Goal: Communication & Community: Participate in discussion

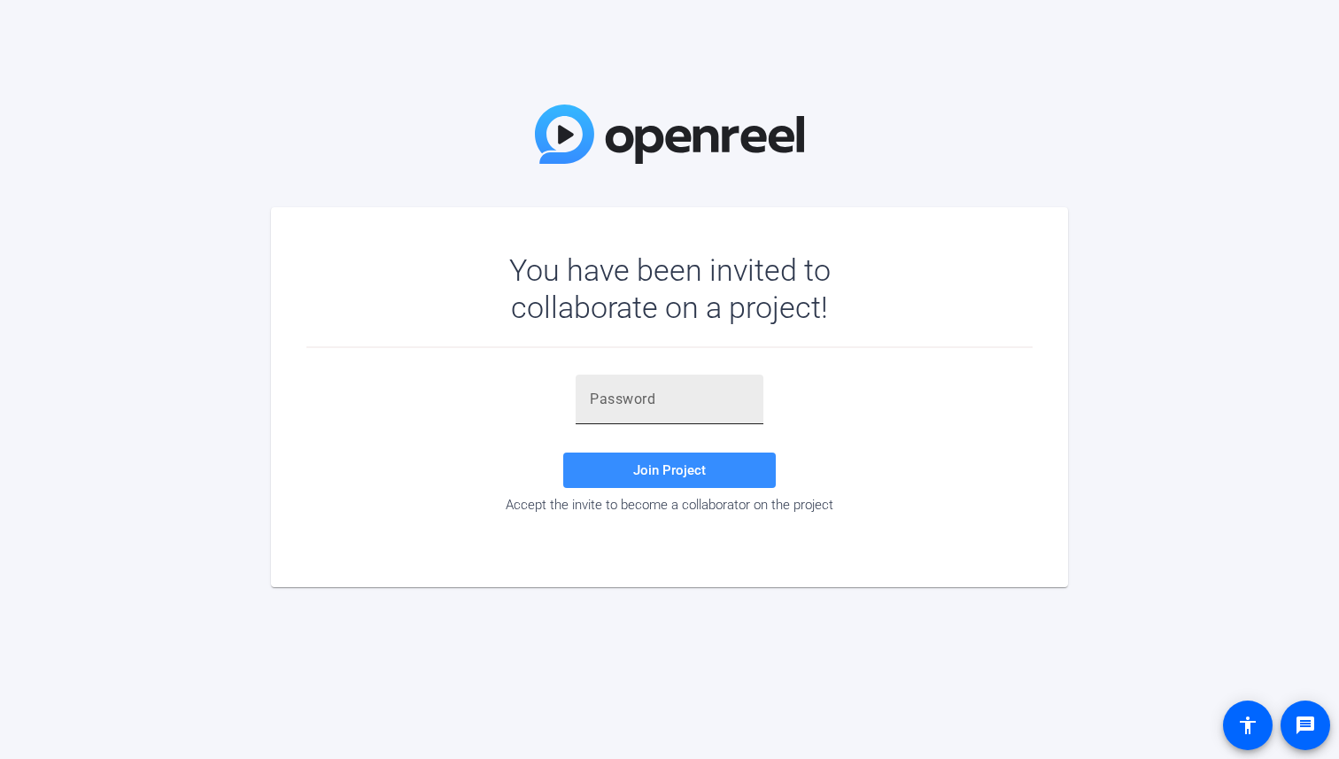
click at [696, 398] on input "text" at bounding box center [669, 399] width 159 height 21
paste input "7_sbWJ"
type input "7_sbWJ"
click at [628, 453] on span at bounding box center [669, 470] width 213 height 43
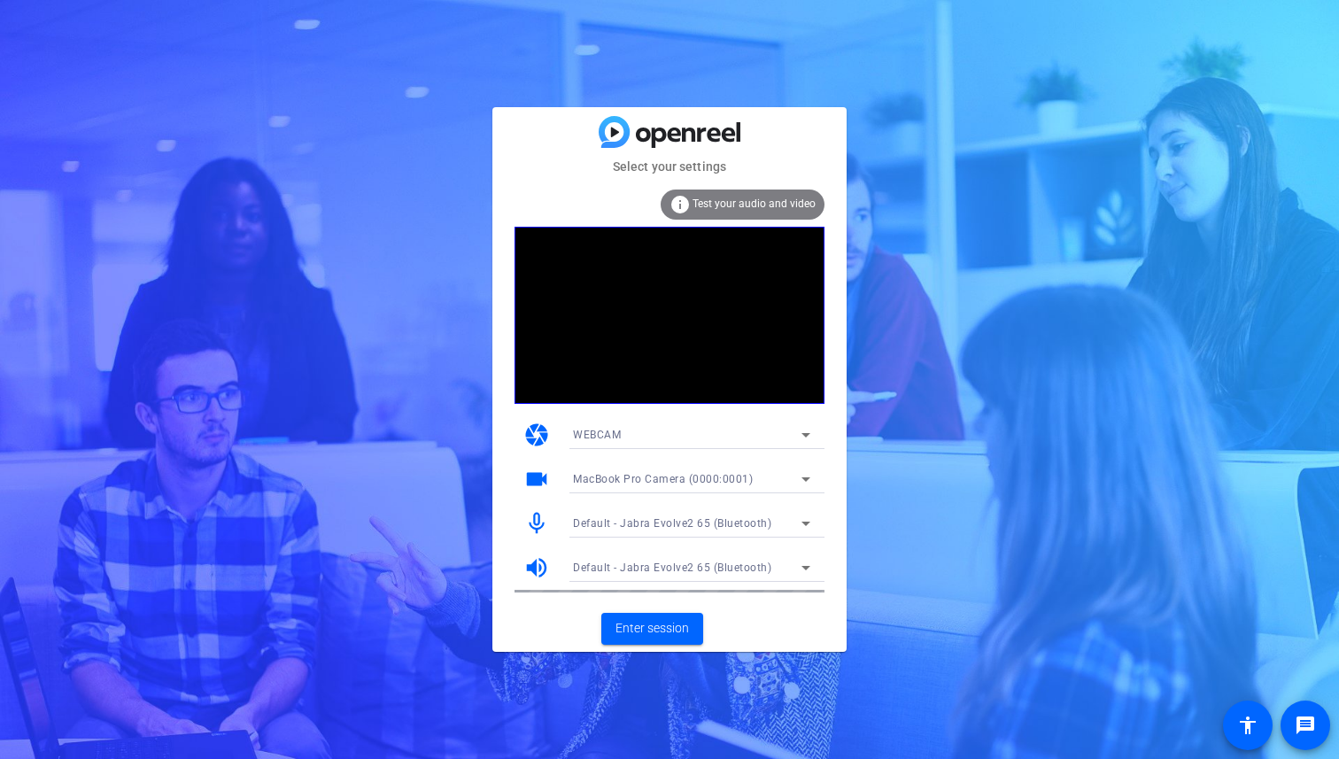
click at [703, 438] on div "WEBCAM" at bounding box center [687, 434] width 229 height 22
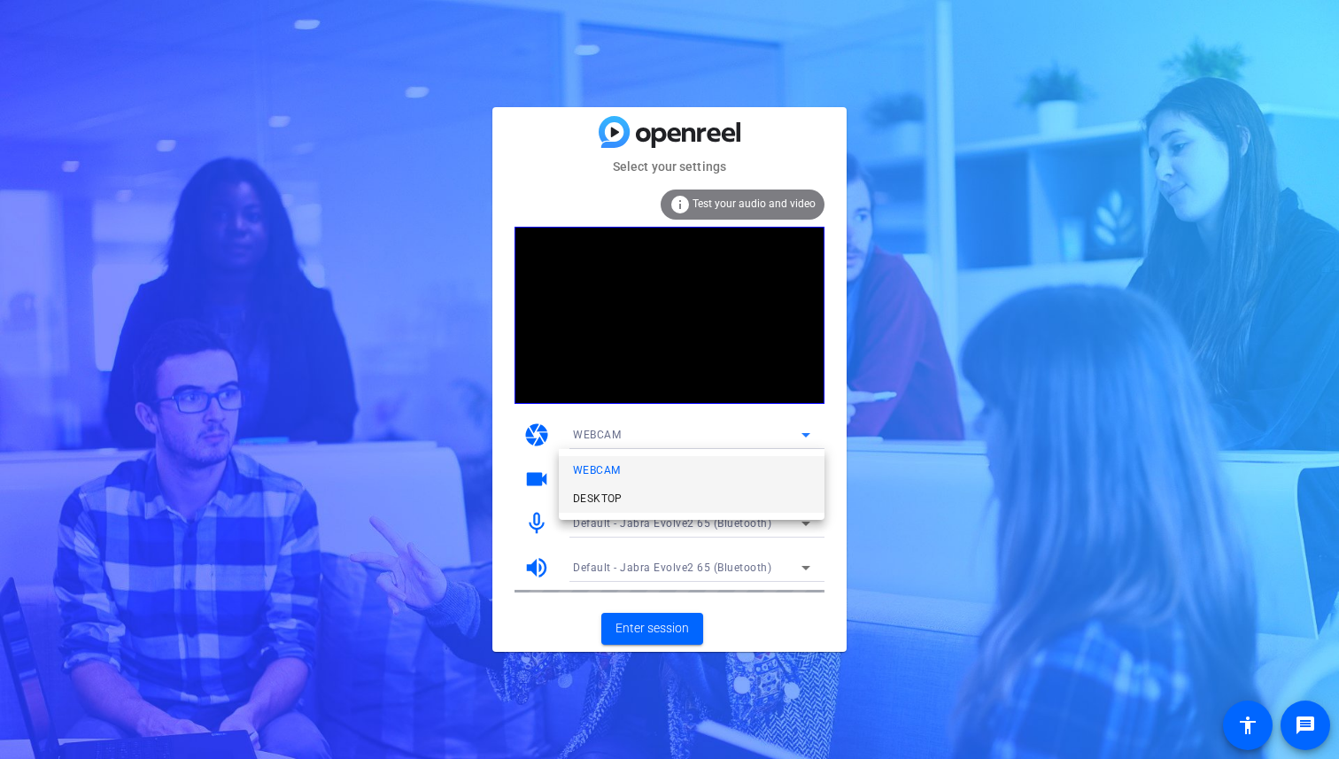
click at [613, 492] on span "DESKTOP" at bounding box center [598, 498] width 50 height 21
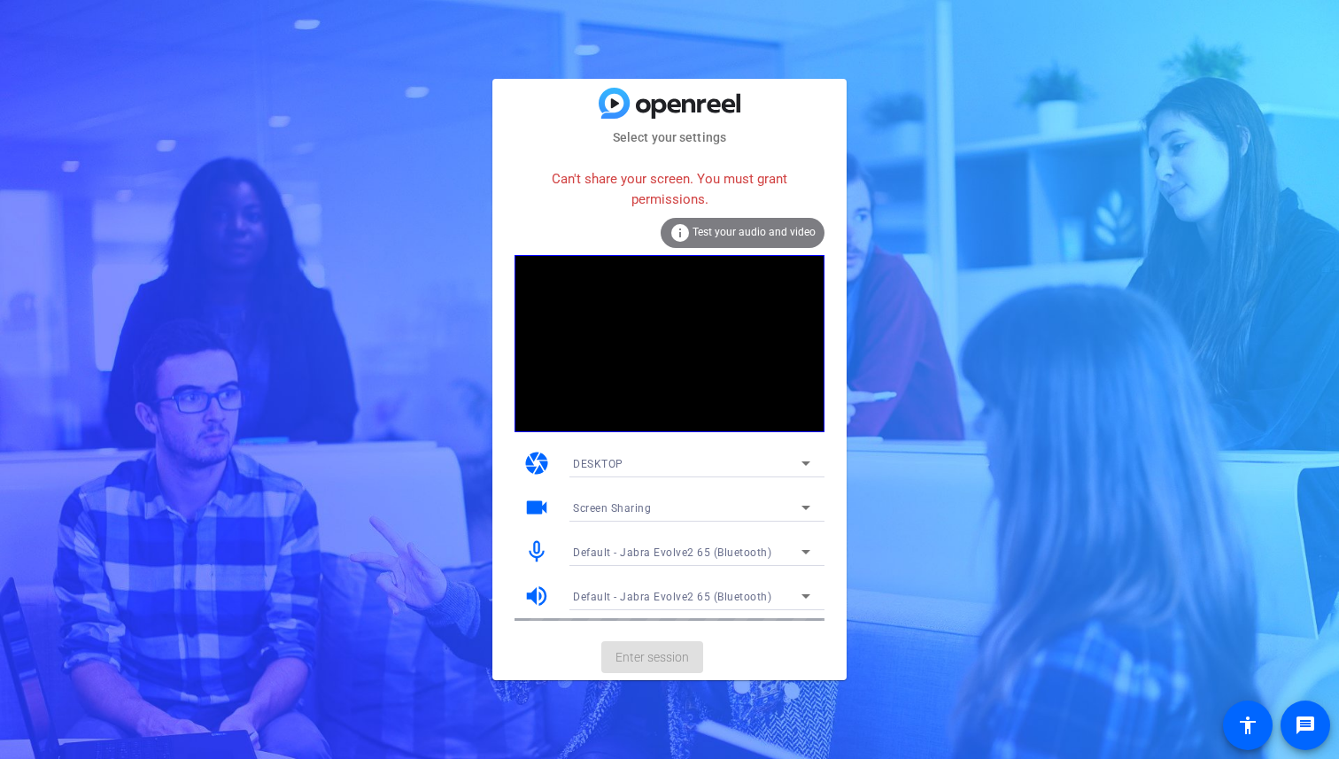
click at [628, 466] on div "DESKTOP" at bounding box center [687, 464] width 229 height 22
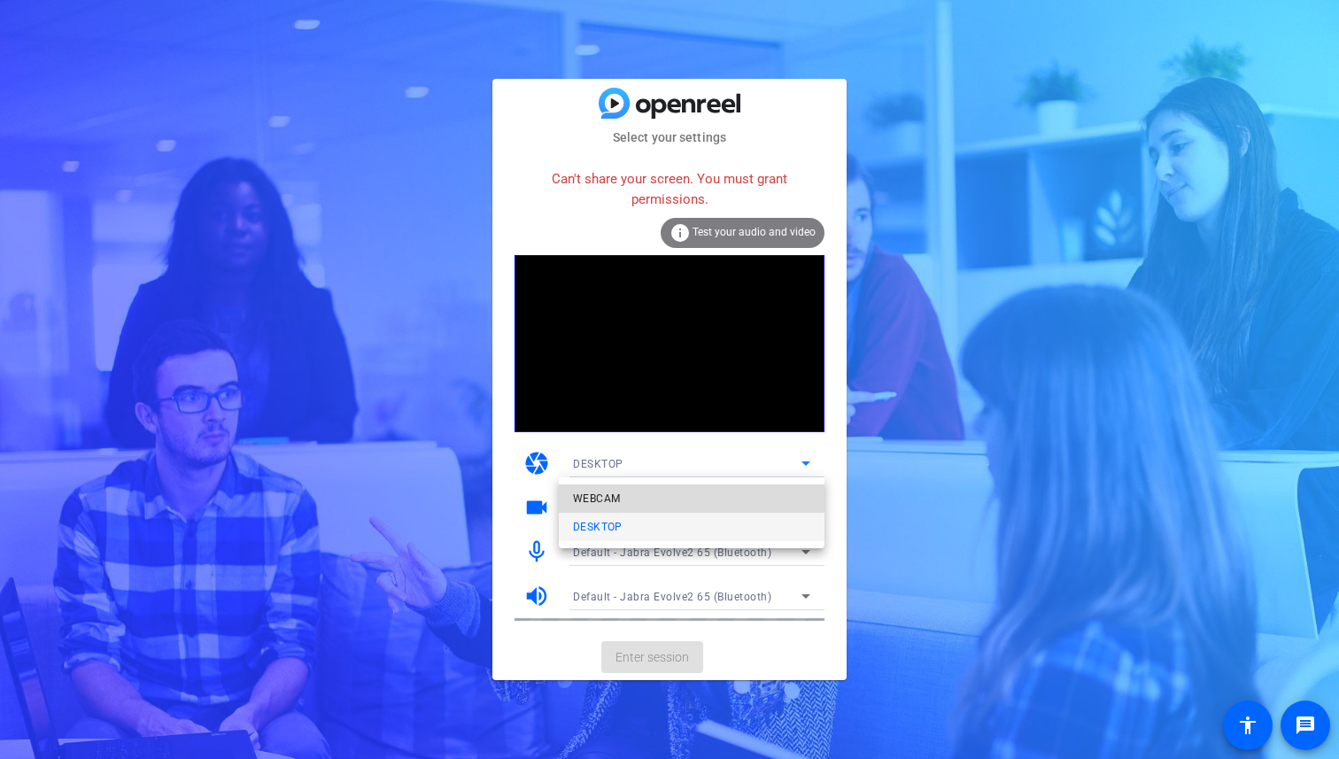
click at [589, 492] on span "WEBCAM" at bounding box center [596, 498] width 47 height 21
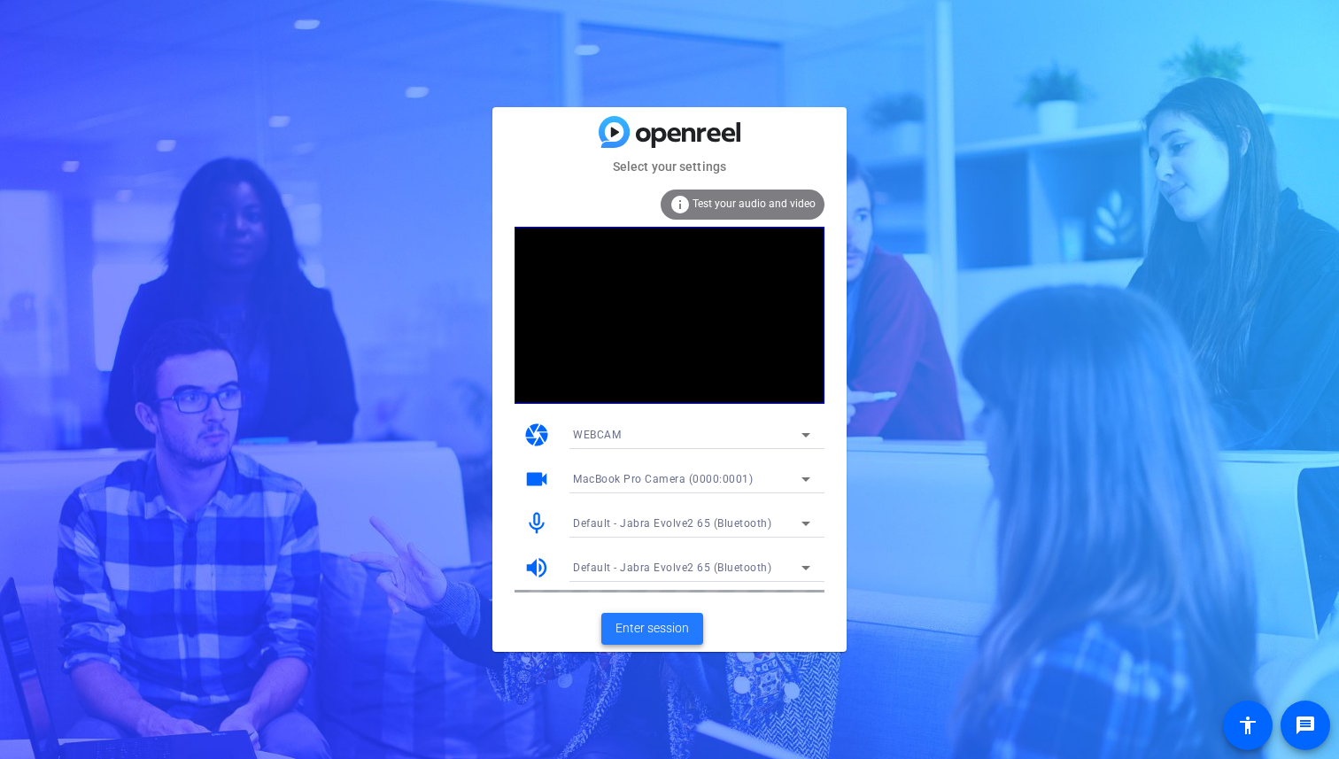
click at [644, 630] on span "Enter session" at bounding box center [653, 628] width 74 height 19
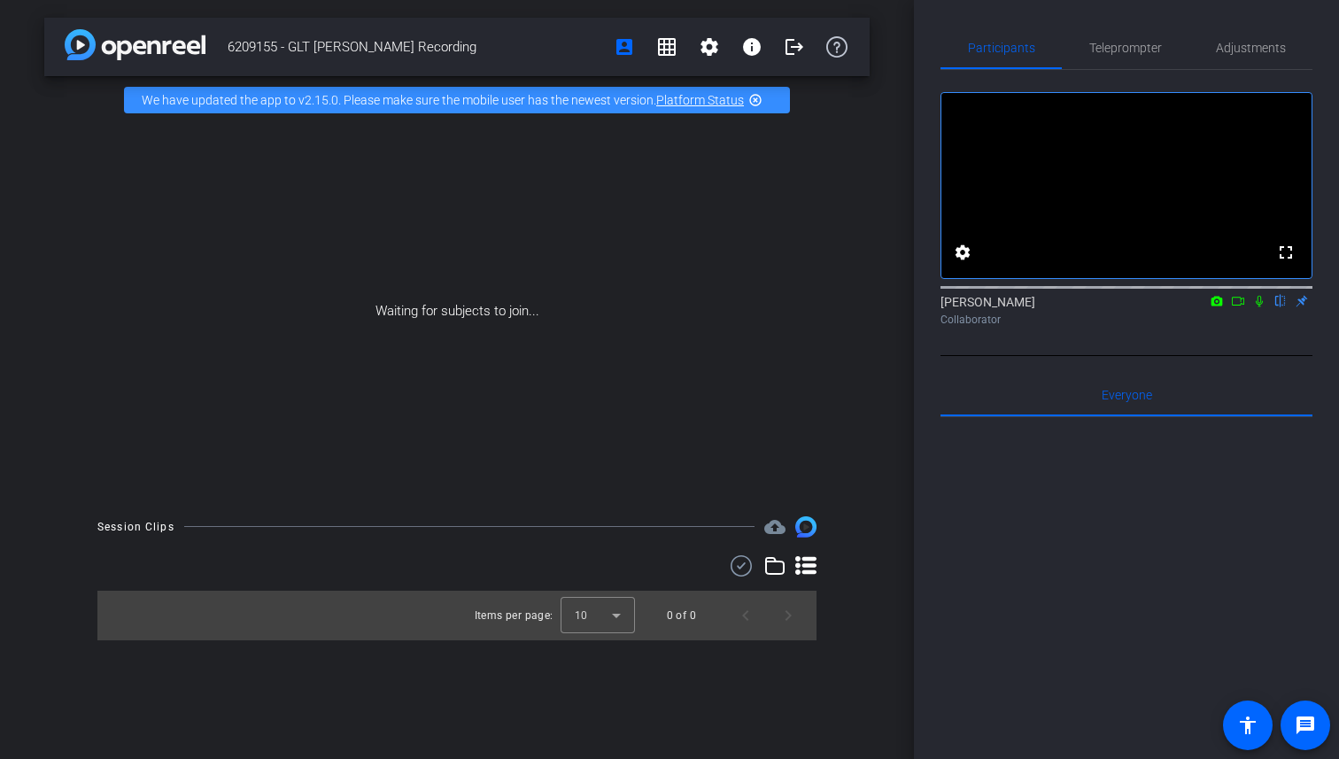
scroll to position [44, 0]
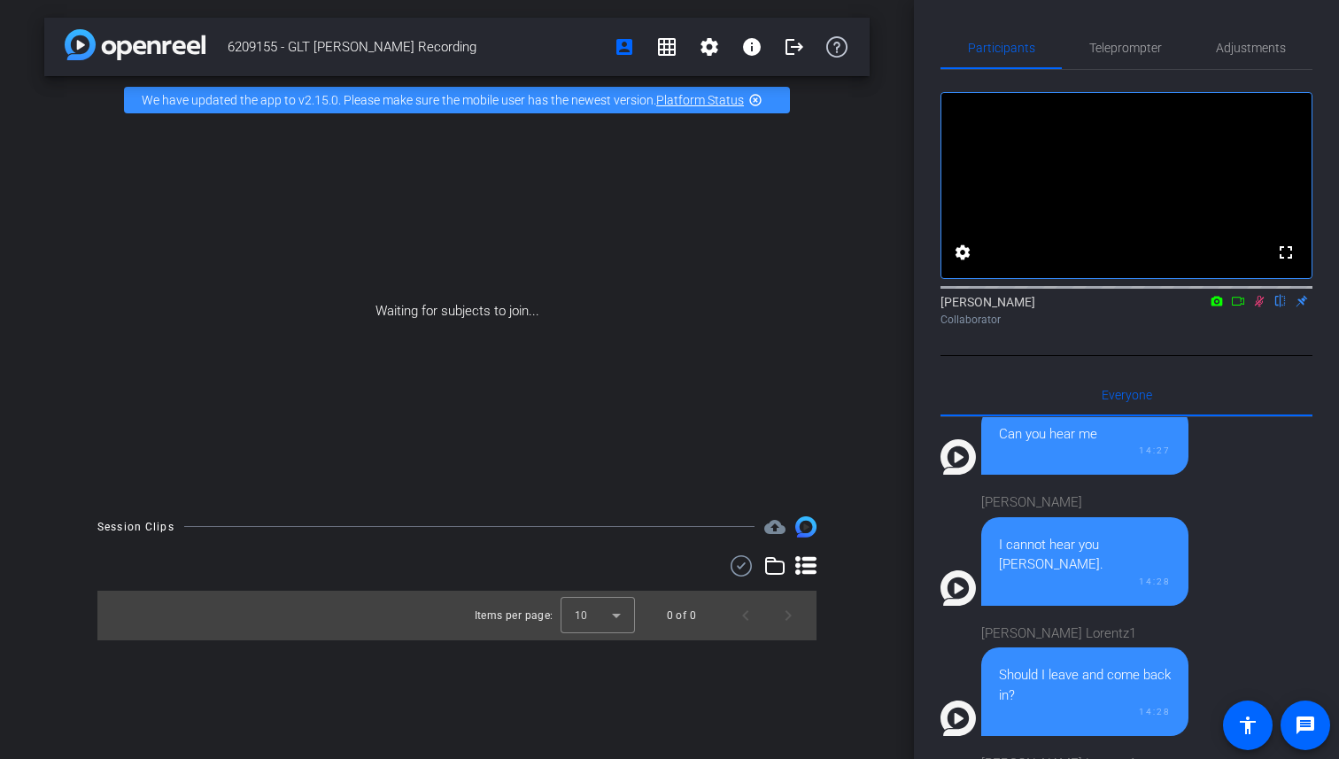
click at [1237, 307] on icon at bounding box center [1238, 301] width 14 height 12
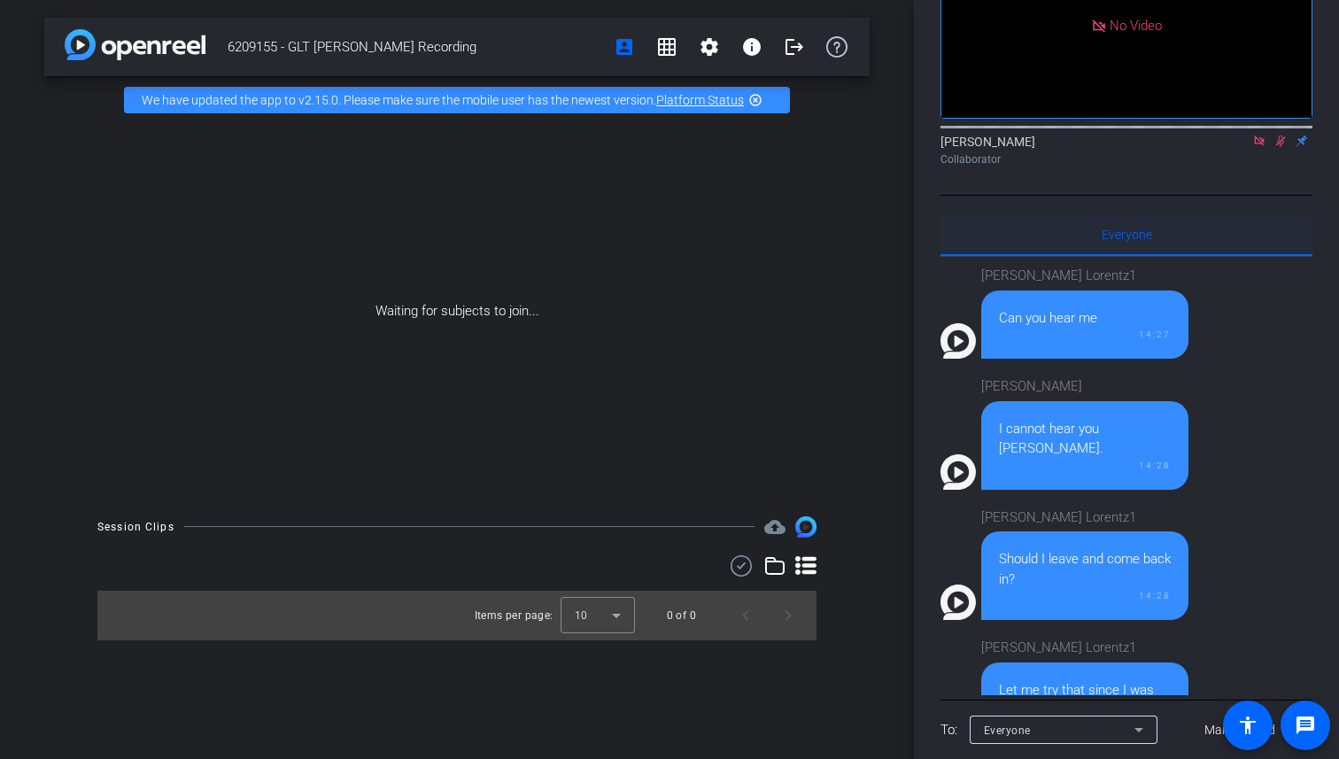
scroll to position [0, 0]
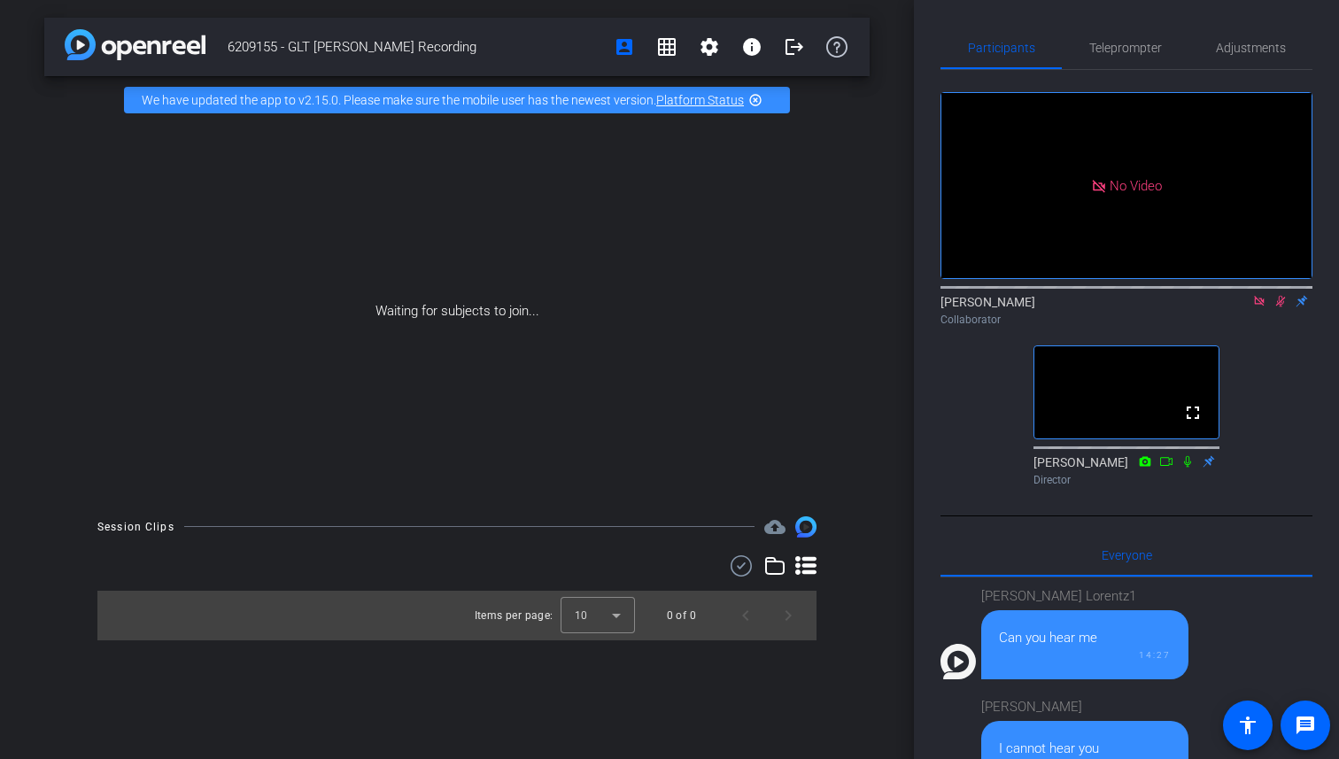
click at [1283, 307] on icon at bounding box center [1281, 302] width 10 height 12
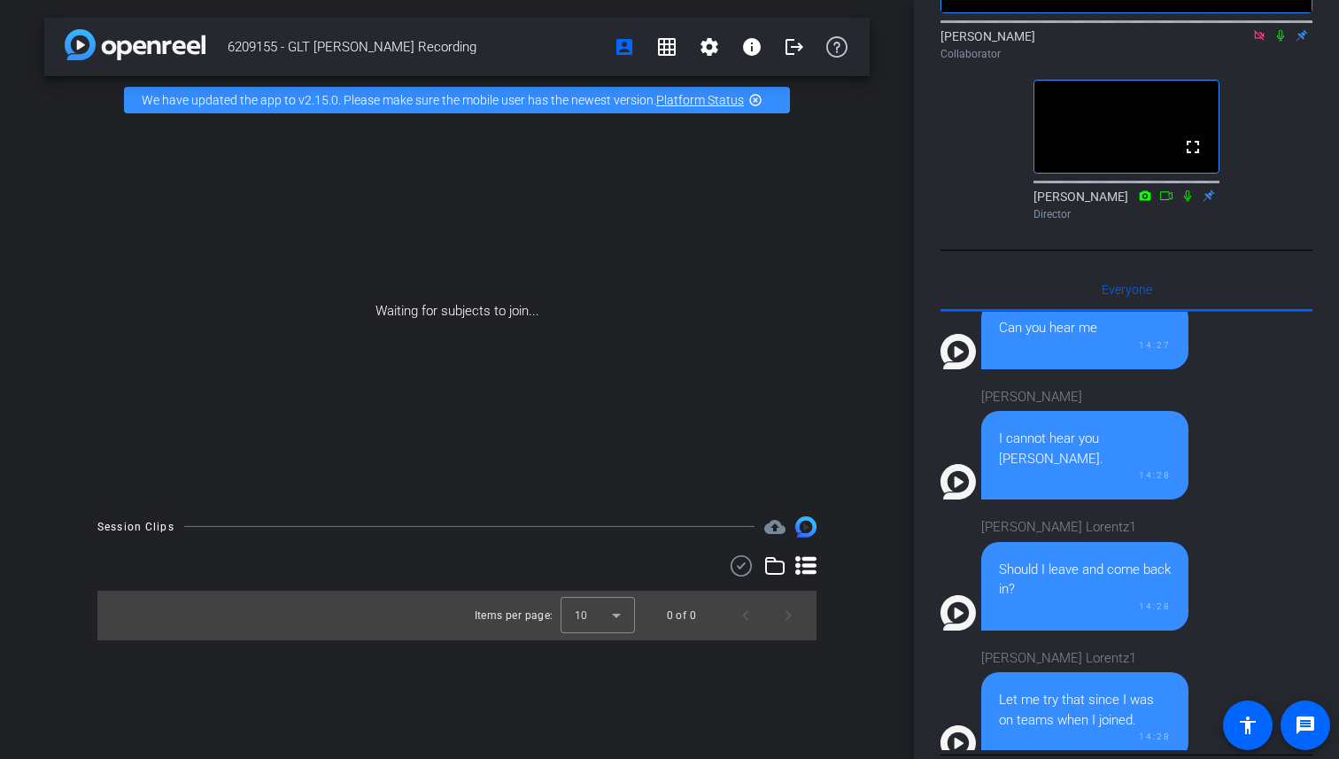
scroll to position [423, 0]
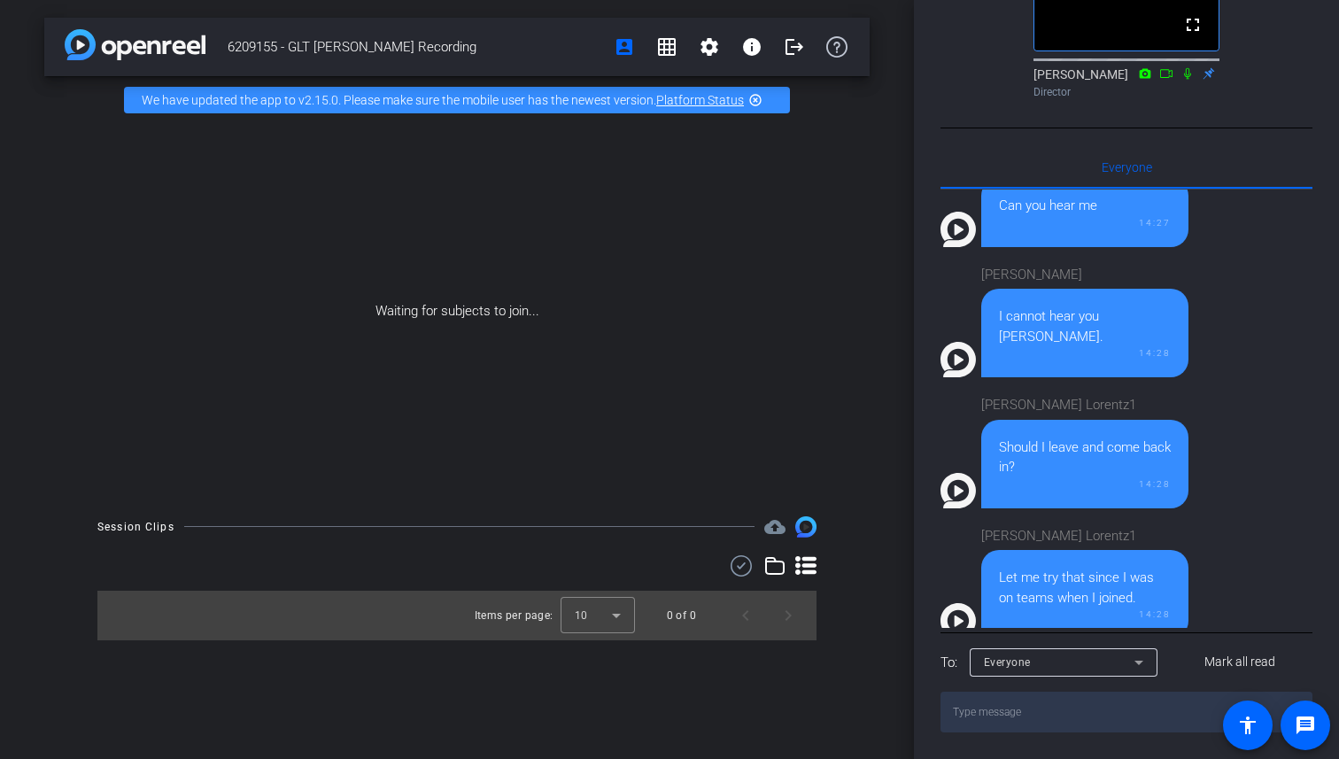
click at [1035, 710] on textarea at bounding box center [1127, 712] width 372 height 41
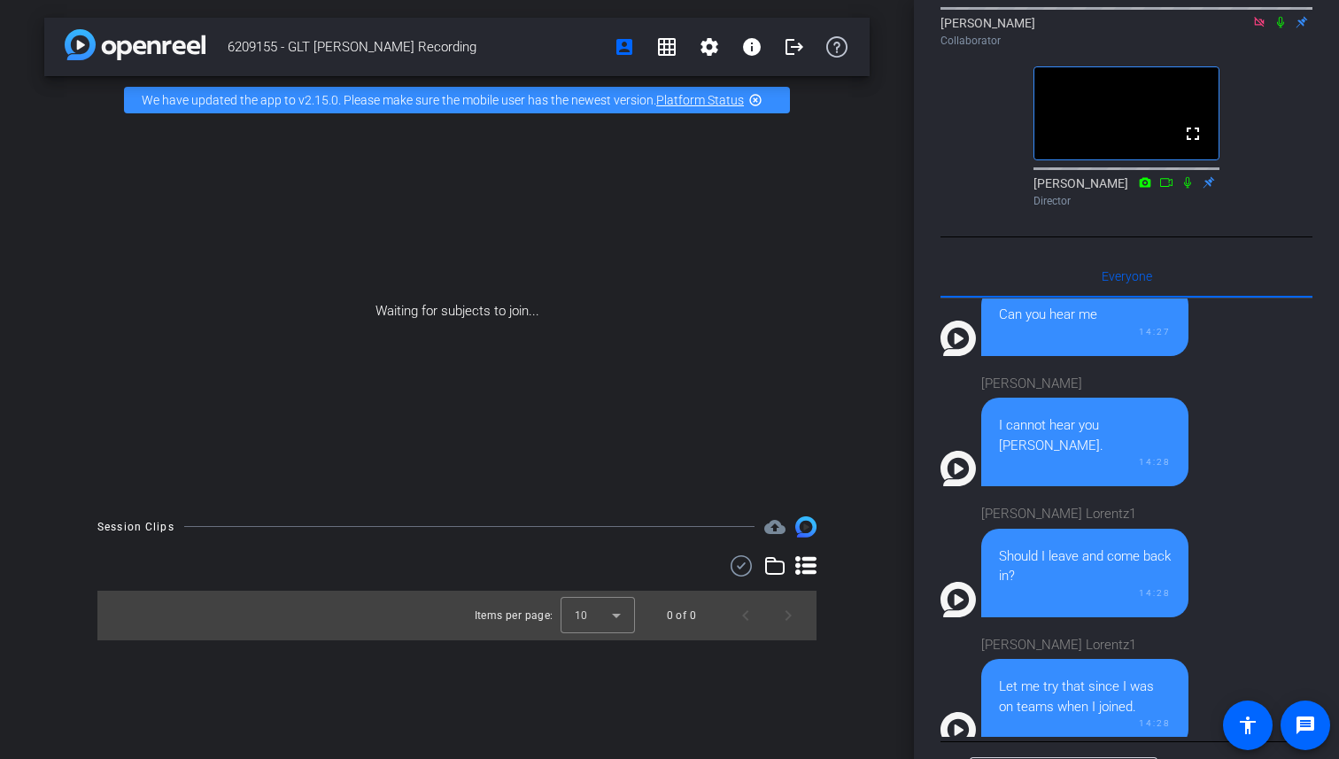
scroll to position [266, 0]
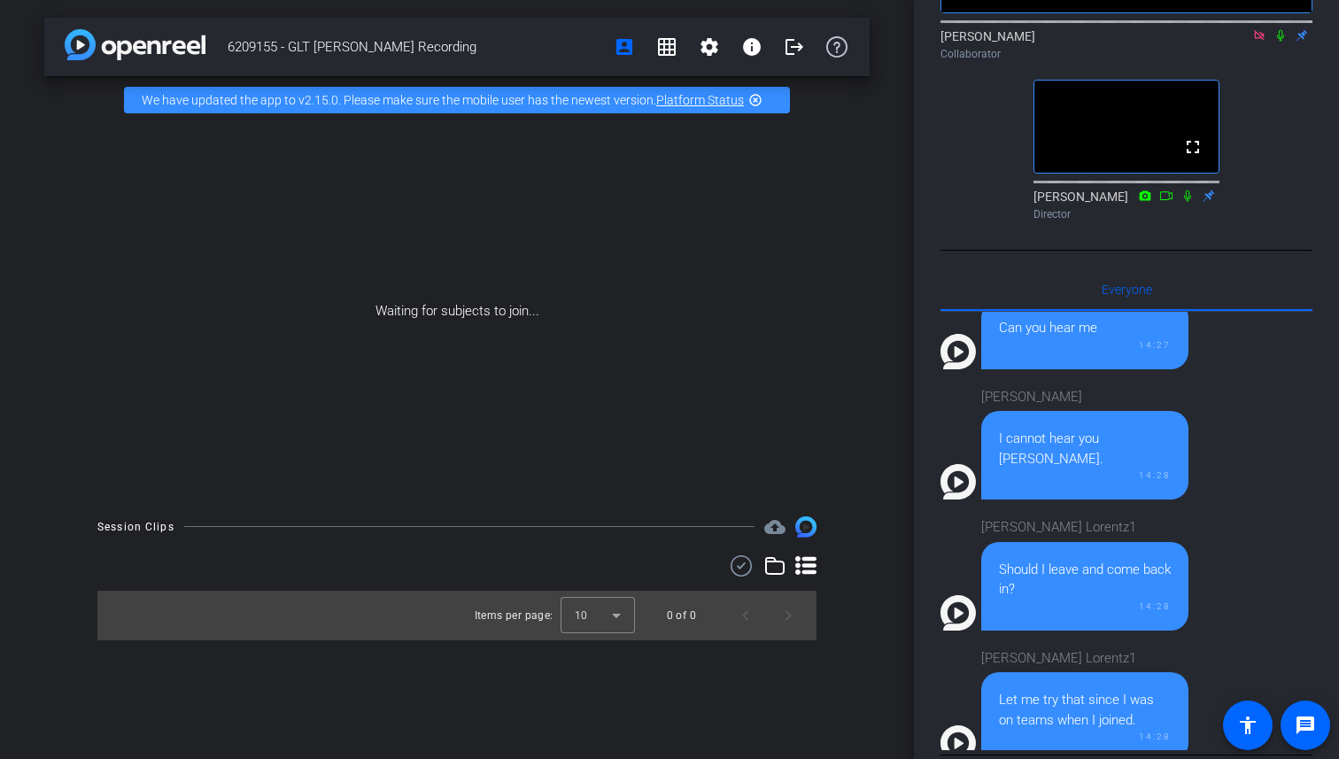
click at [1278, 42] on icon at bounding box center [1281, 35] width 14 height 12
click at [1279, 42] on icon at bounding box center [1281, 35] width 14 height 12
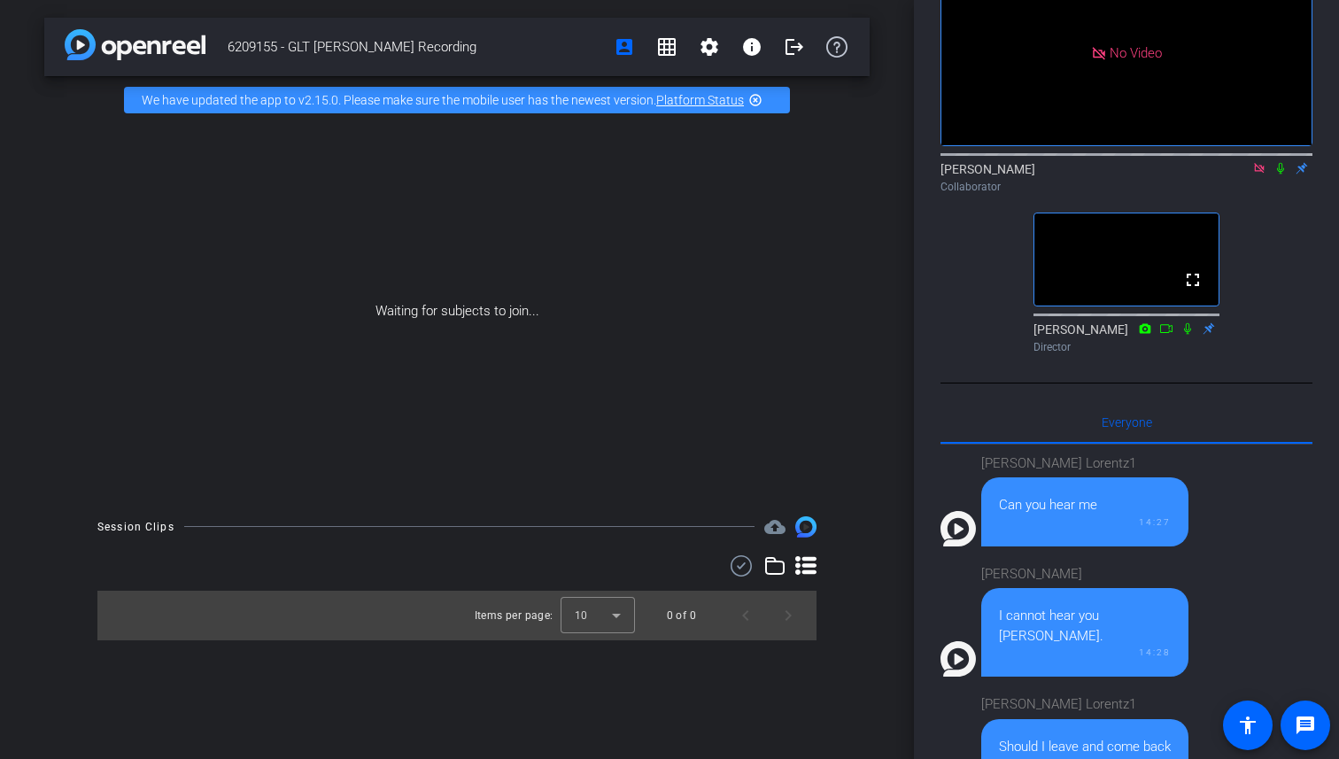
scroll to position [0, 0]
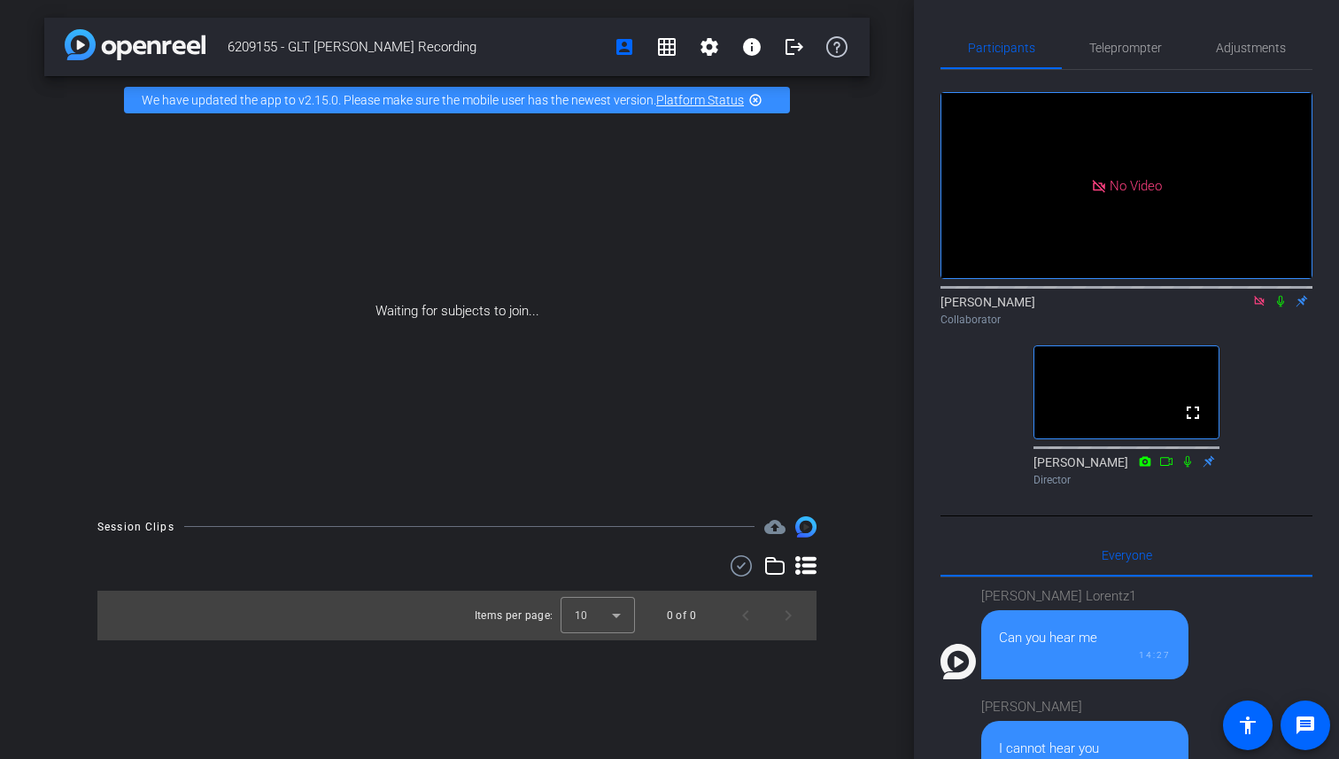
click at [1277, 307] on icon at bounding box center [1281, 301] width 14 height 12
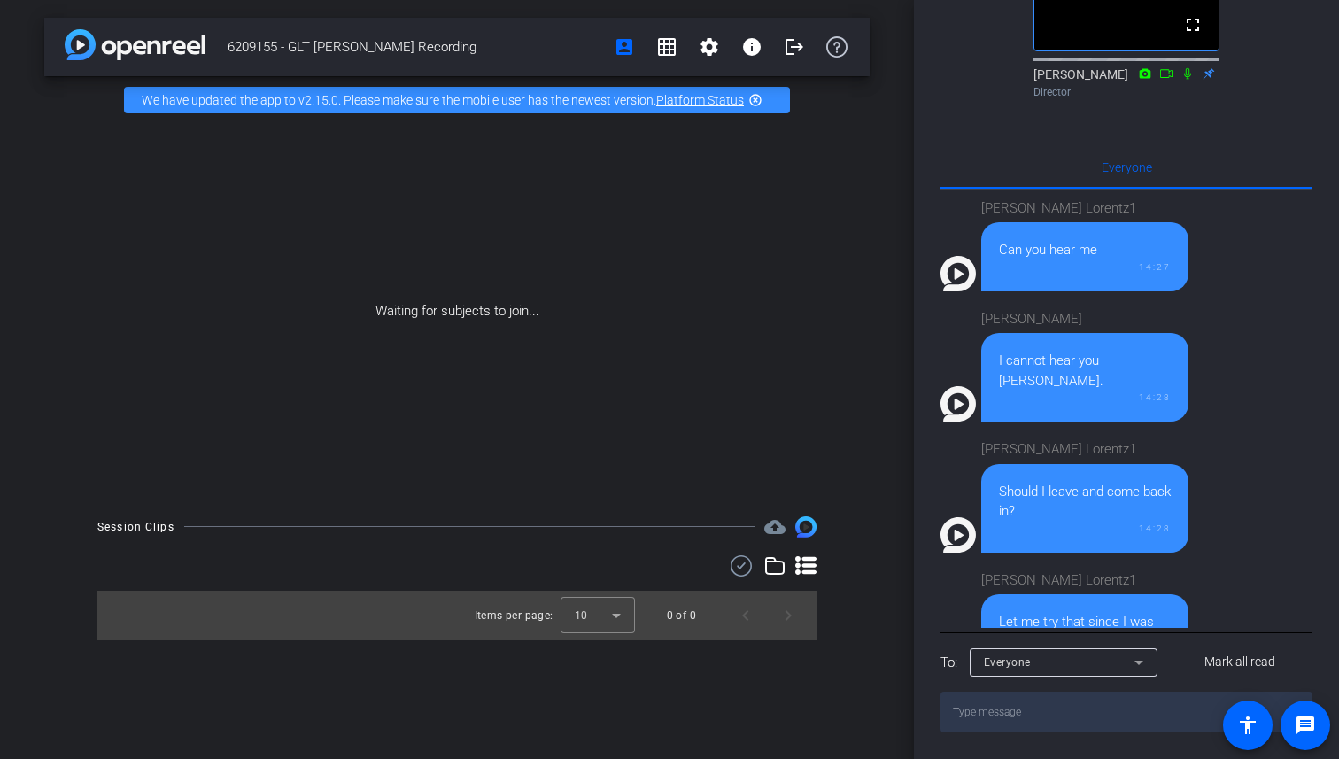
click at [993, 710] on textarea at bounding box center [1127, 712] width 372 height 41
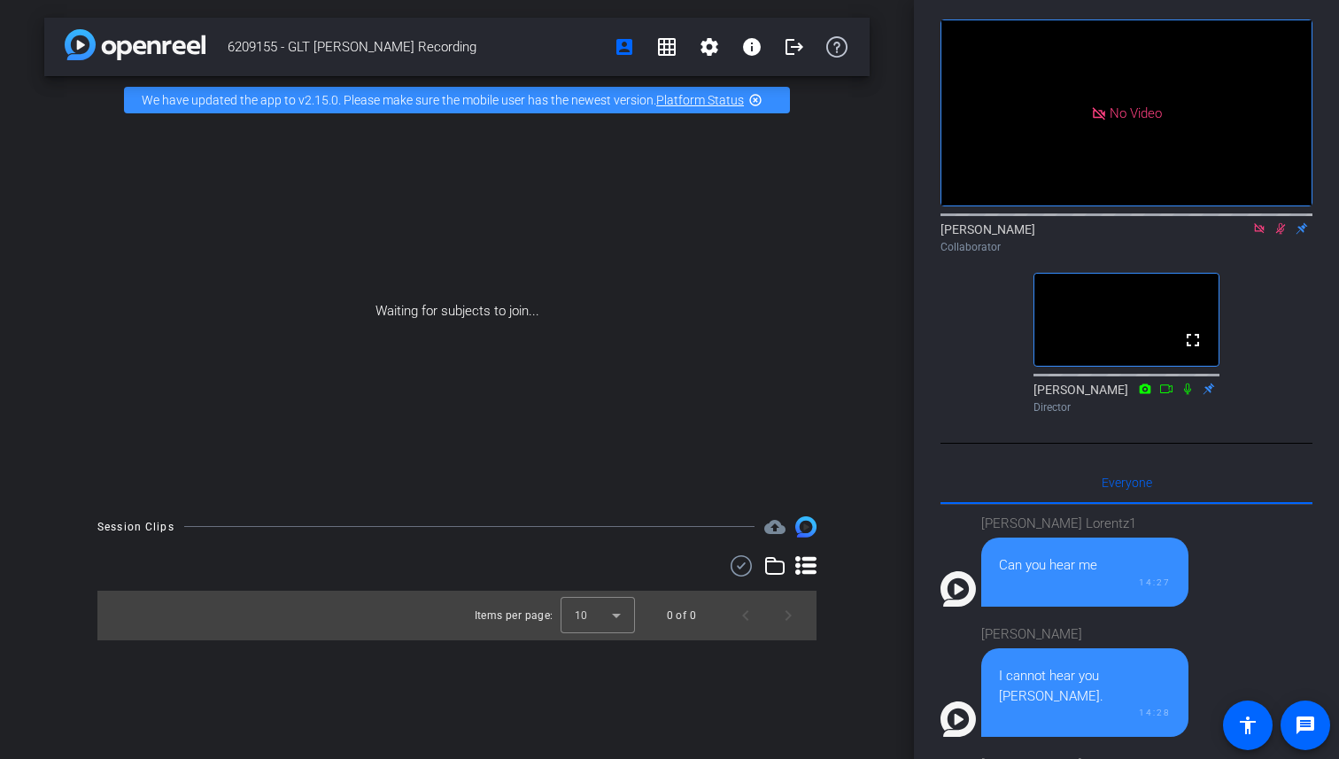
scroll to position [72, 0]
click at [1283, 236] on icon at bounding box center [1281, 229] width 14 height 12
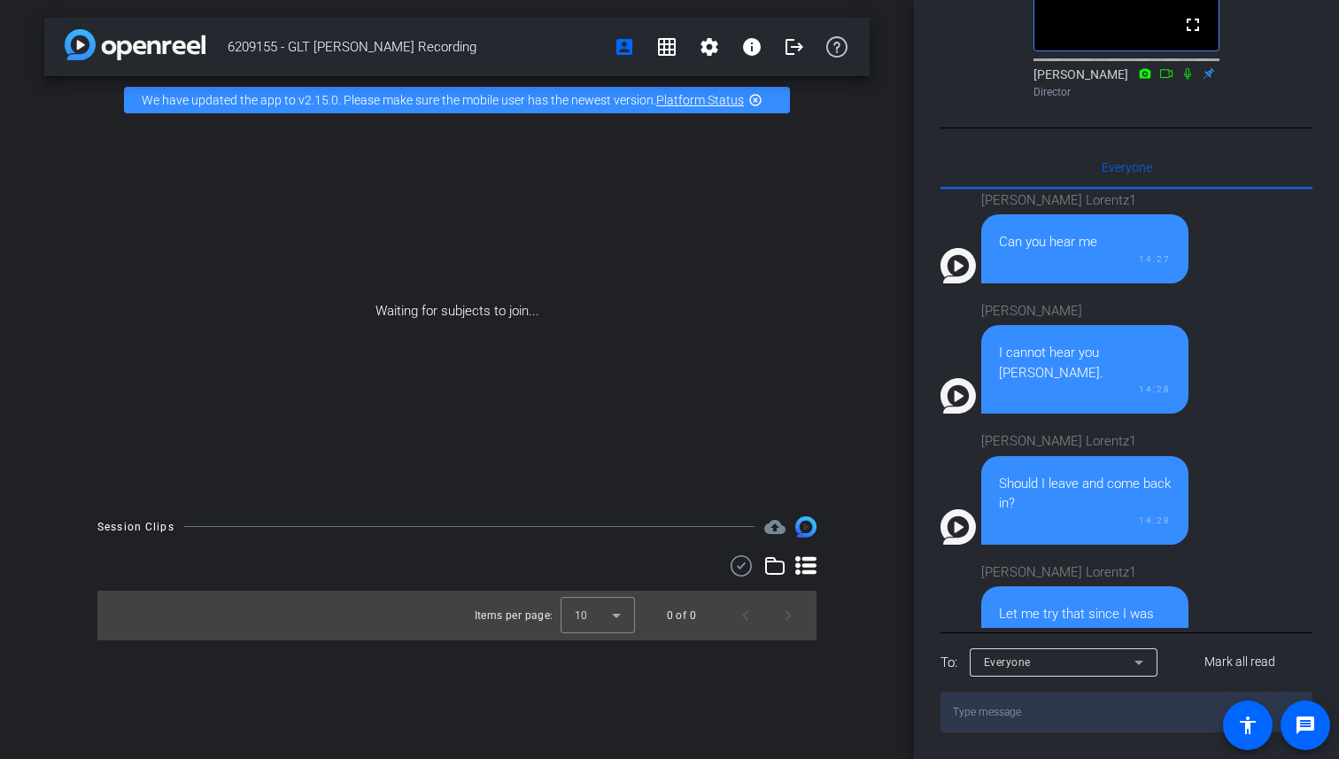
scroll to position [5, 0]
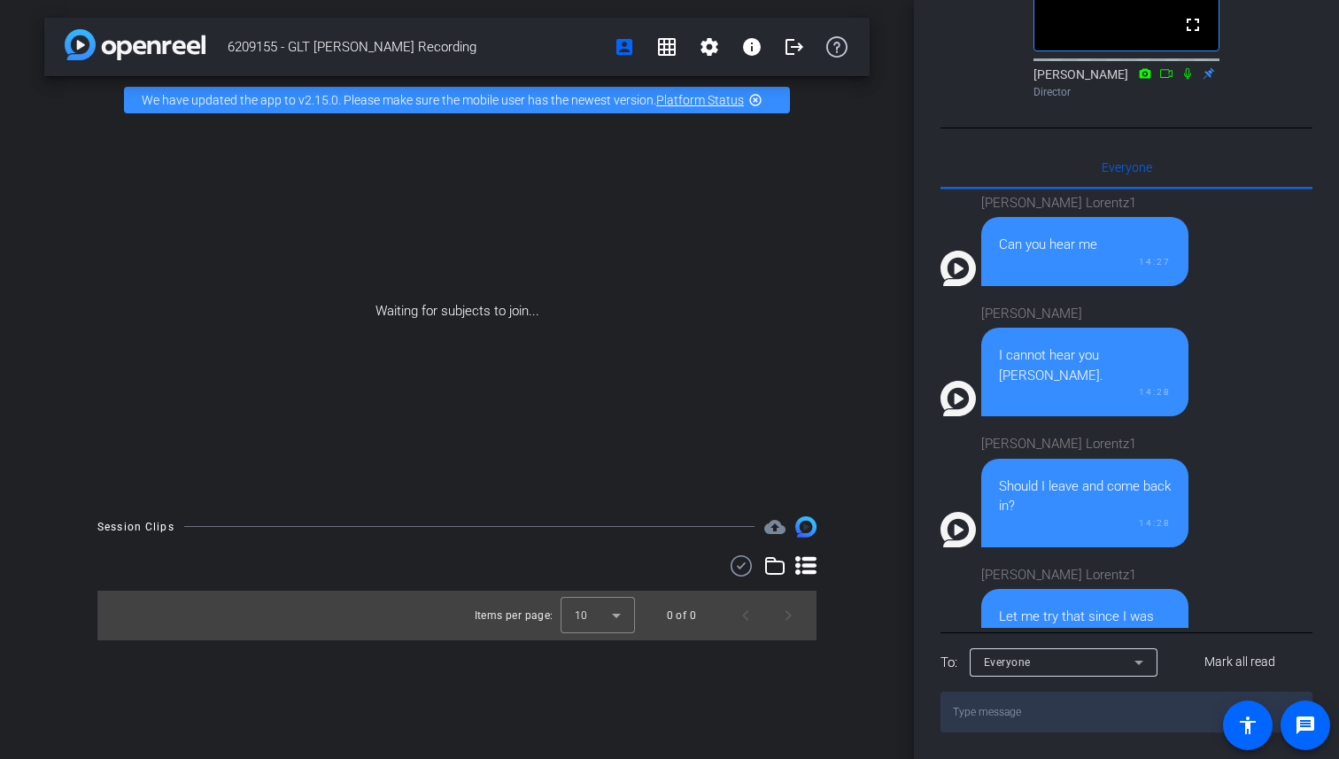
click at [1044, 699] on textarea at bounding box center [1127, 712] width 372 height 41
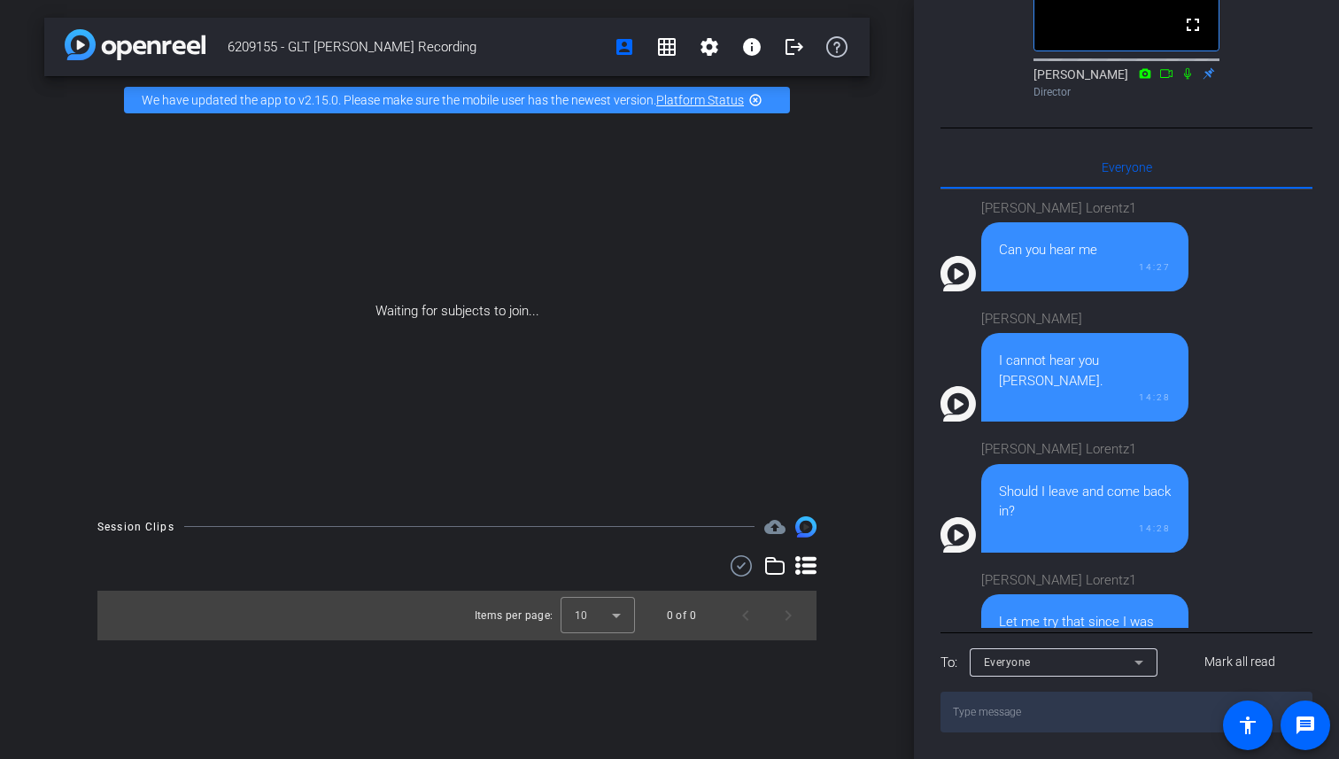
scroll to position [0, 0]
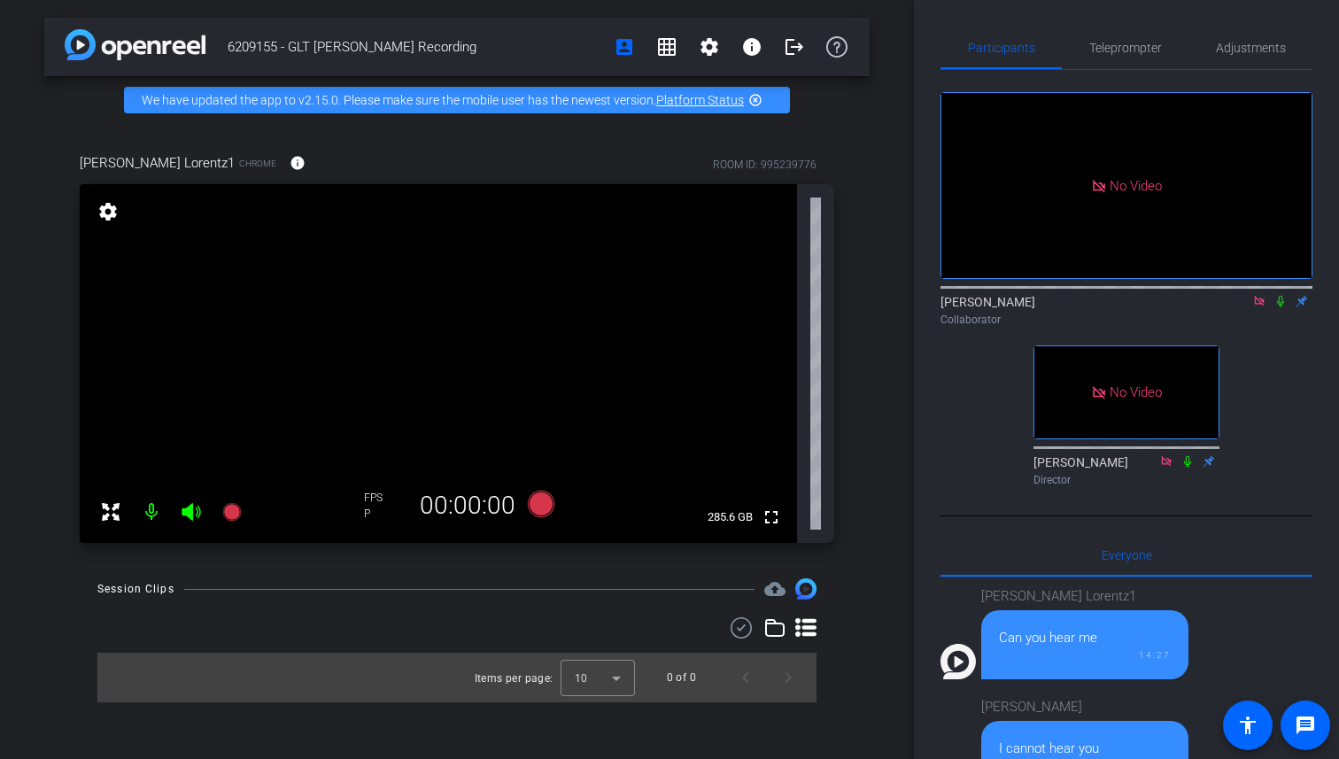
click at [1260, 444] on div "No Video [PERSON_NAME] Collaborator No Video [PERSON_NAME] Director" at bounding box center [1127, 281] width 372 height 423
click at [1283, 307] on icon at bounding box center [1280, 302] width 7 height 12
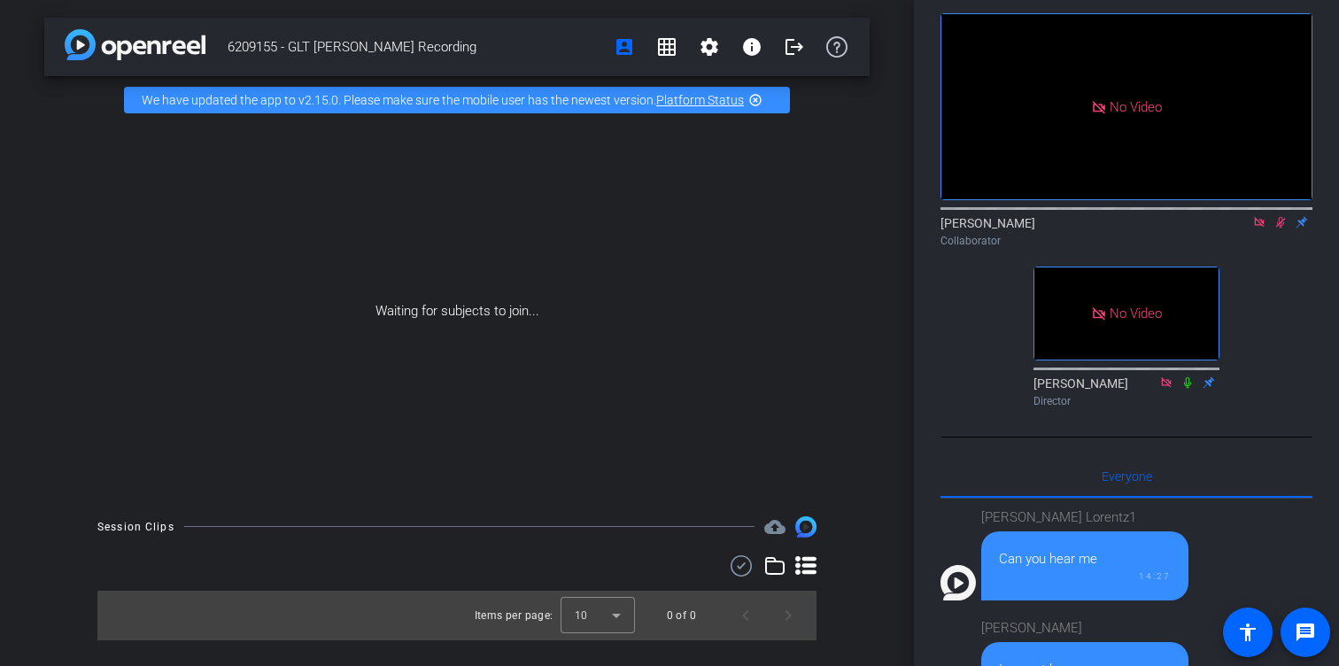
scroll to position [86, 0]
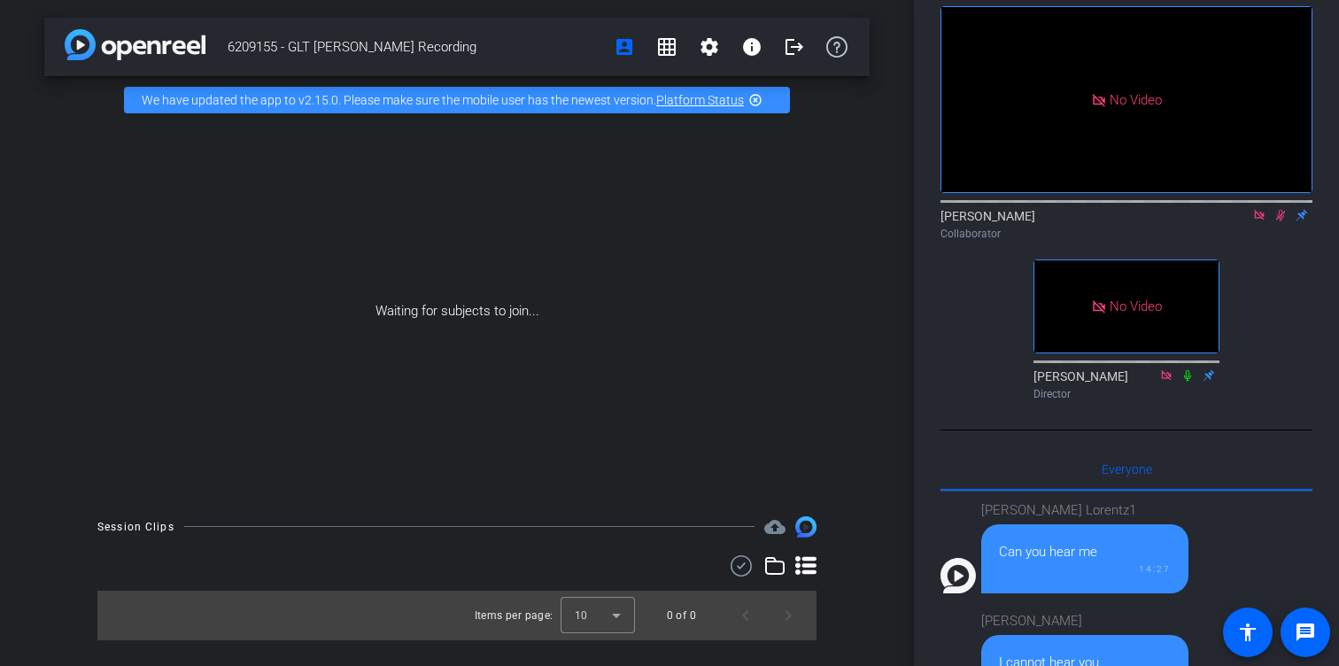
click at [1280, 221] on icon at bounding box center [1281, 216] width 10 height 12
click at [1283, 221] on icon at bounding box center [1280, 216] width 7 height 12
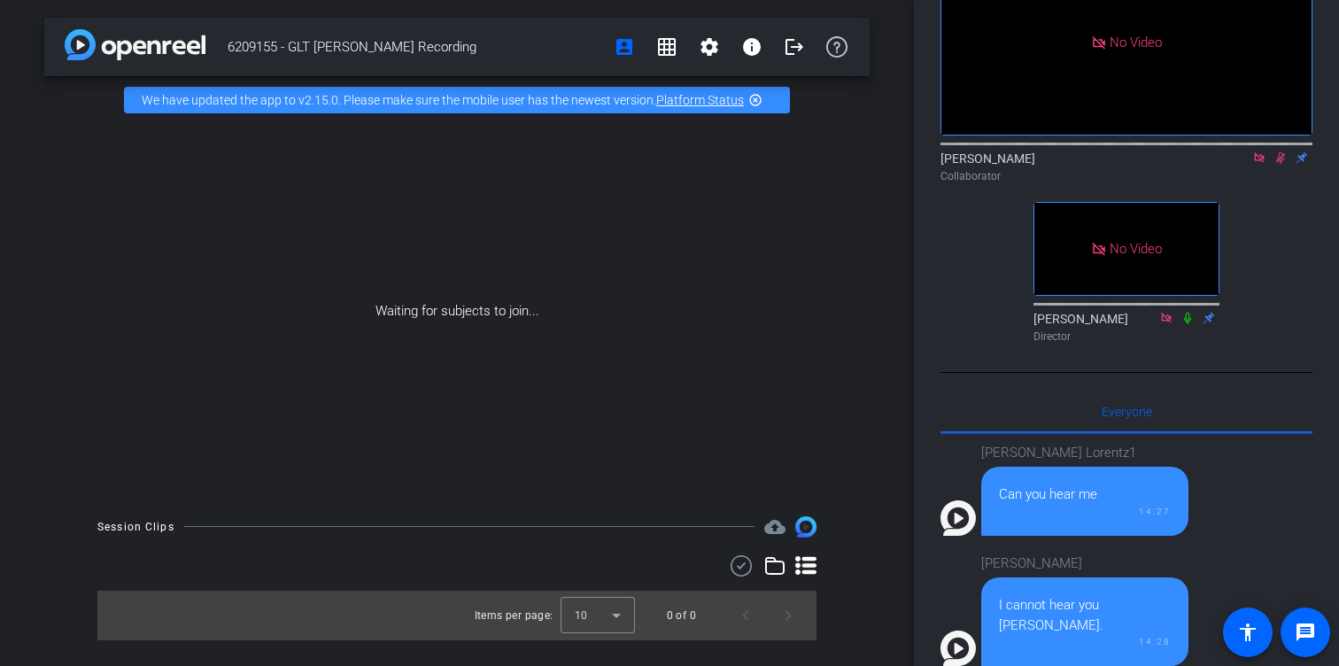
scroll to position [0, 0]
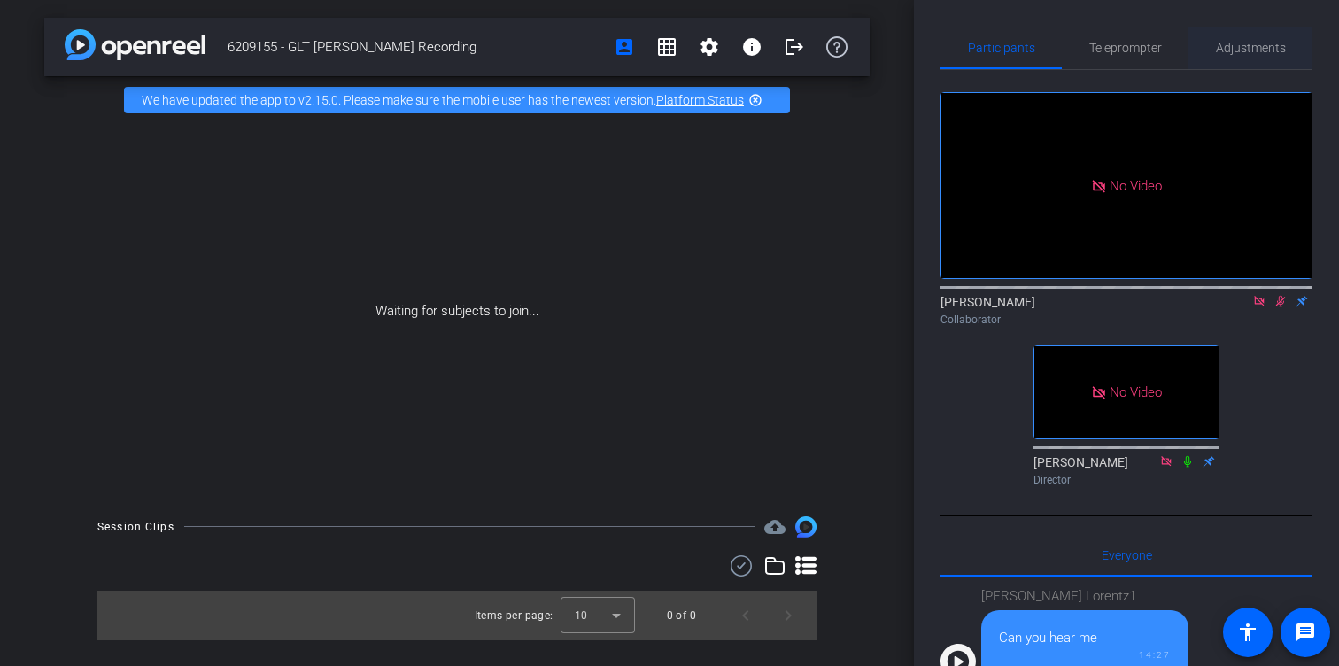
click at [1222, 52] on span "Adjustments" at bounding box center [1251, 48] width 70 height 12
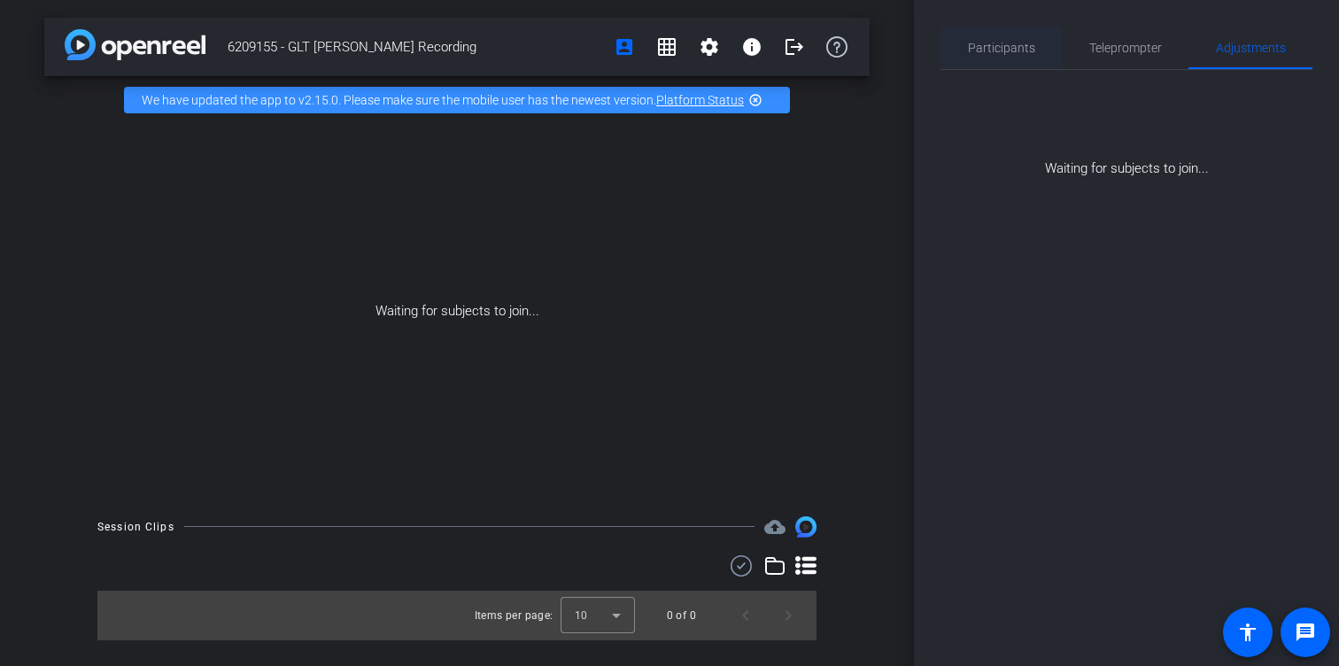
click at [991, 49] on span "Participants" at bounding box center [1001, 48] width 67 height 12
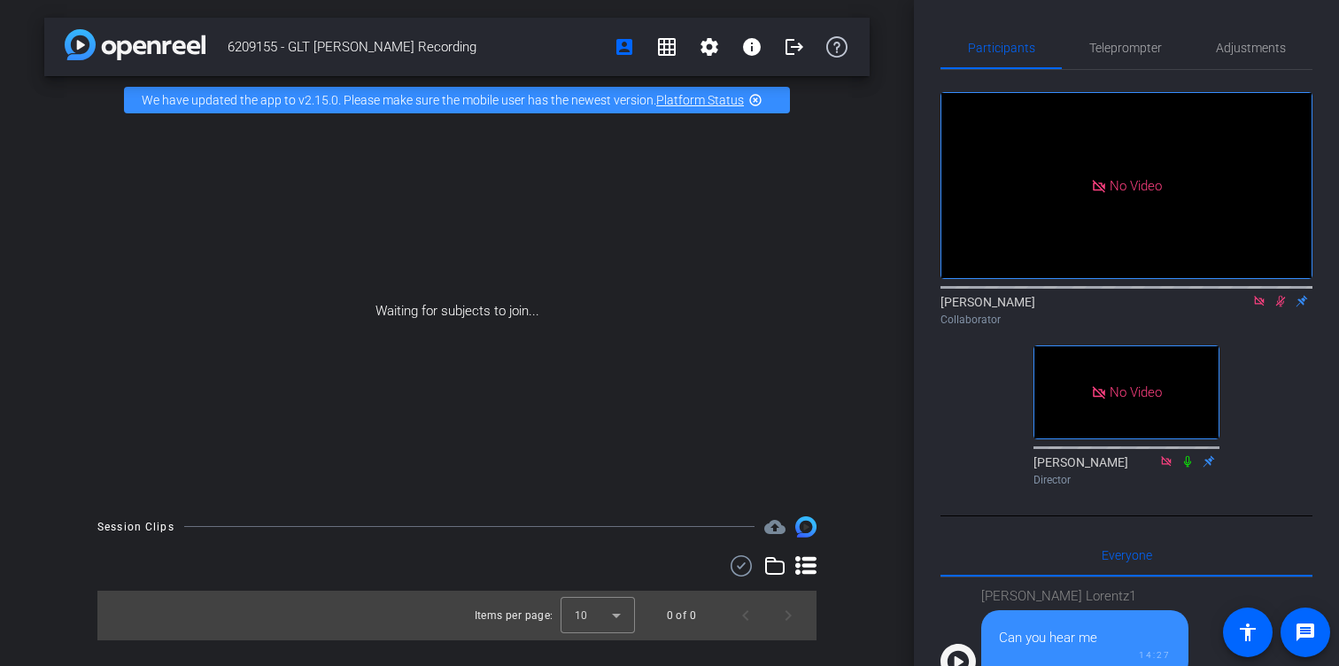
click at [1281, 302] on icon at bounding box center [1281, 301] width 14 height 12
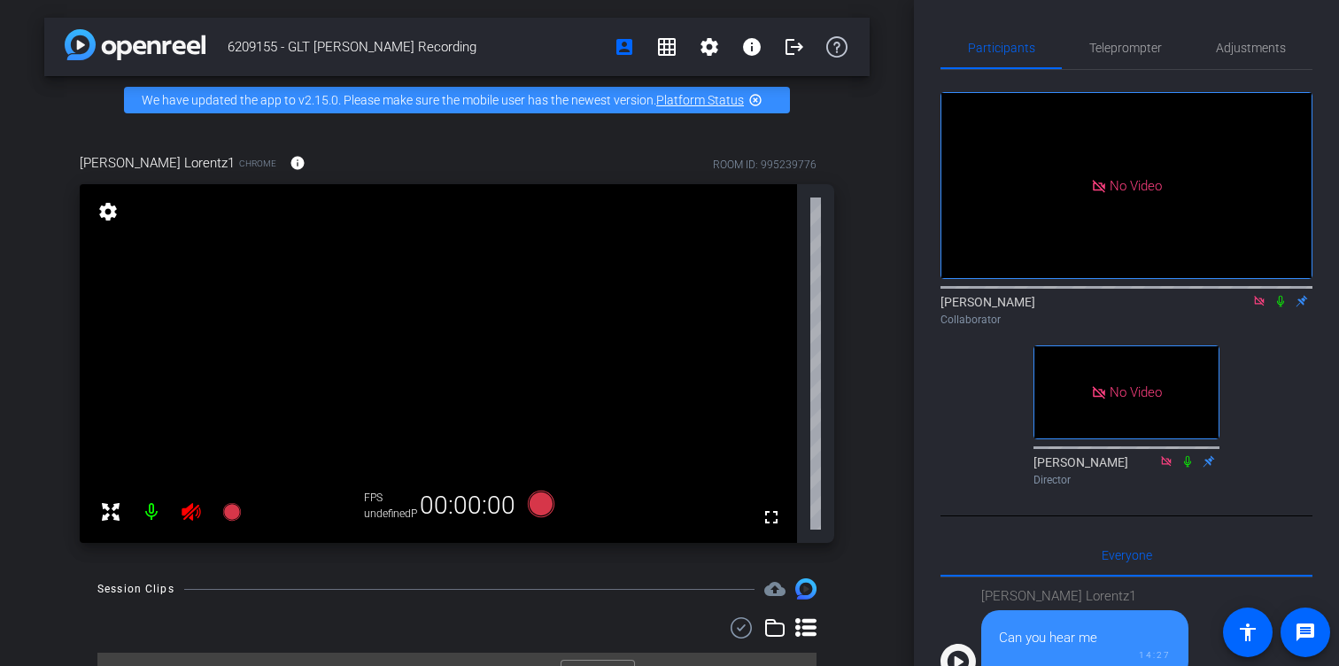
click at [1281, 302] on icon at bounding box center [1280, 302] width 7 height 12
click at [1277, 302] on icon at bounding box center [1281, 302] width 10 height 12
click at [1281, 302] on icon at bounding box center [1281, 301] width 14 height 12
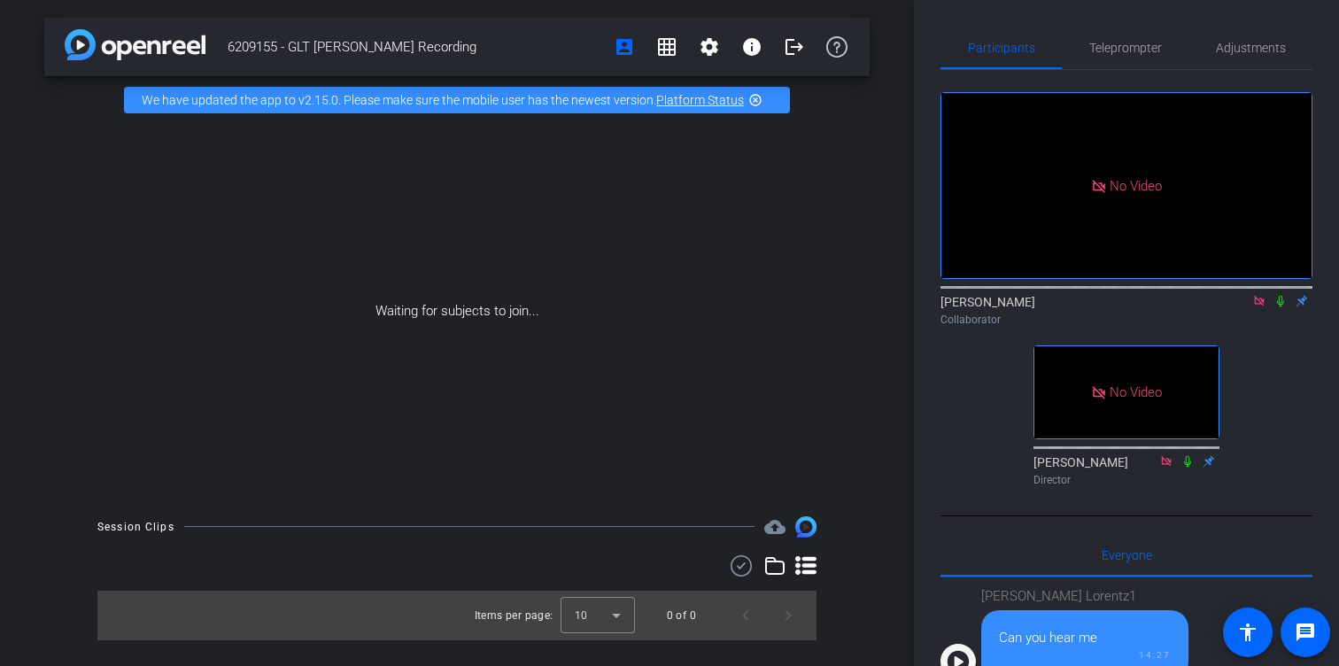
click at [1281, 302] on icon at bounding box center [1281, 301] width 14 height 12
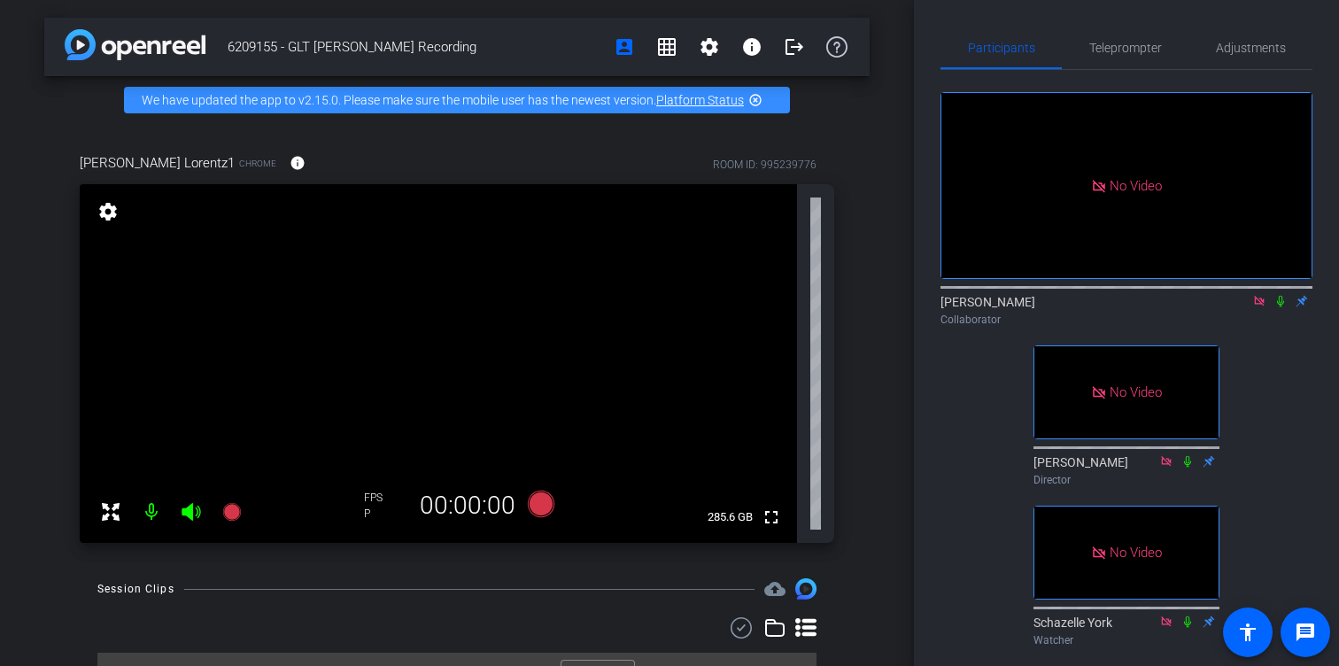
click at [1283, 305] on icon at bounding box center [1281, 301] width 14 height 12
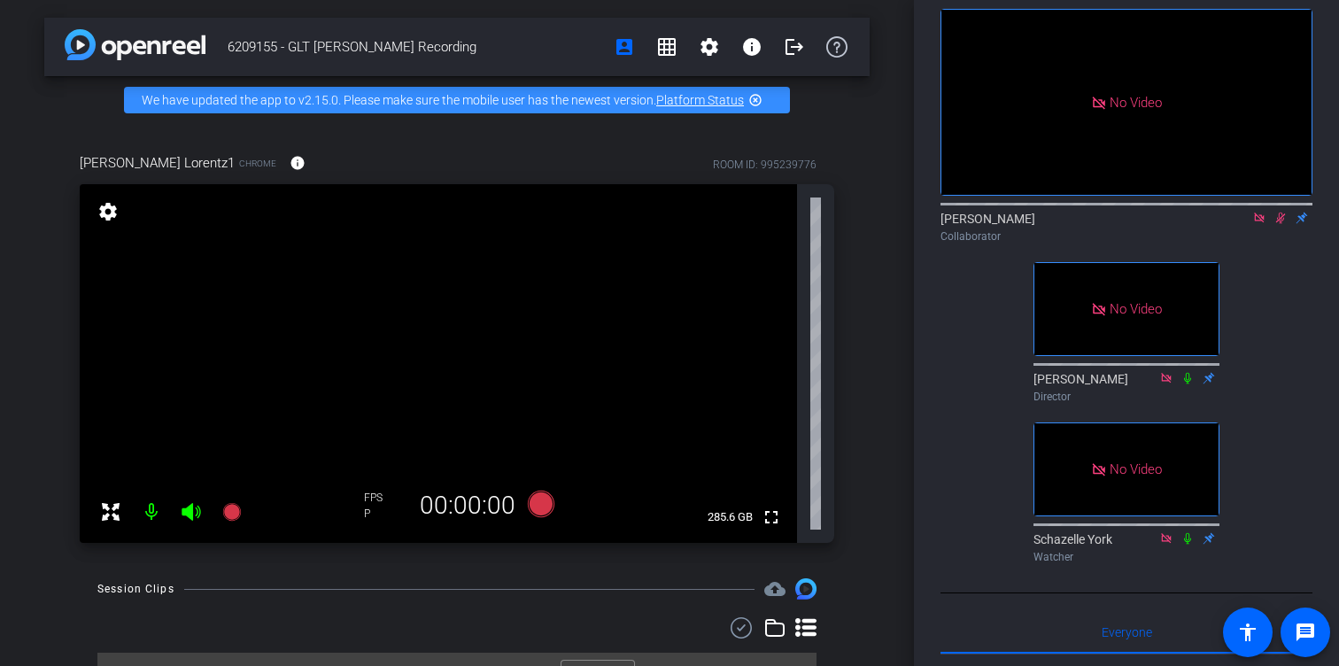
scroll to position [90, 0]
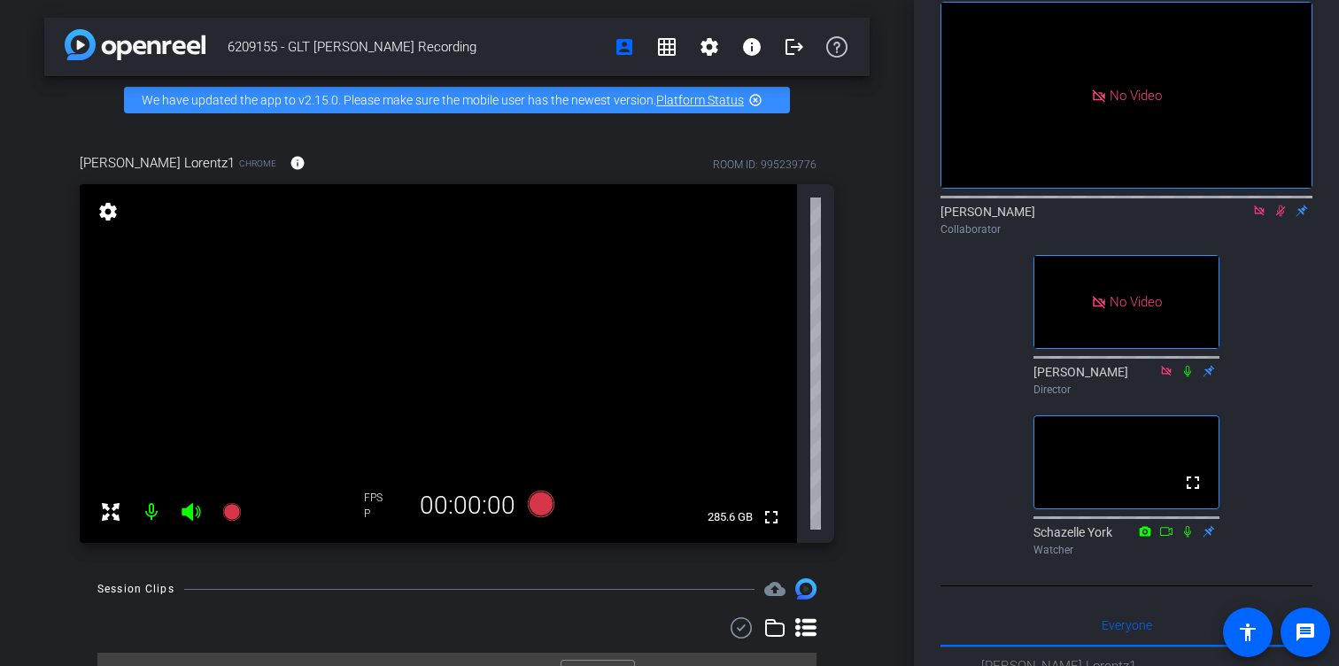
click at [1281, 211] on icon at bounding box center [1281, 211] width 10 height 12
click at [1279, 214] on icon at bounding box center [1281, 211] width 14 height 12
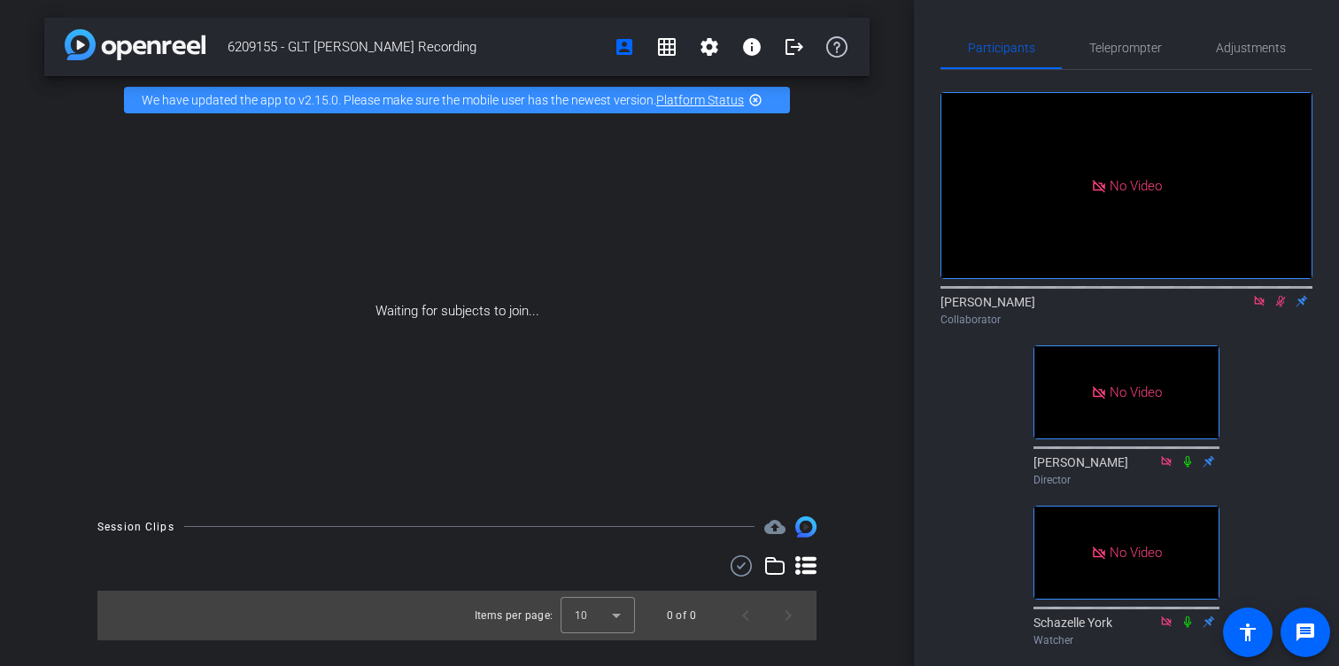
click at [1280, 303] on icon at bounding box center [1281, 301] width 14 height 12
click at [1277, 303] on icon at bounding box center [1281, 301] width 14 height 12
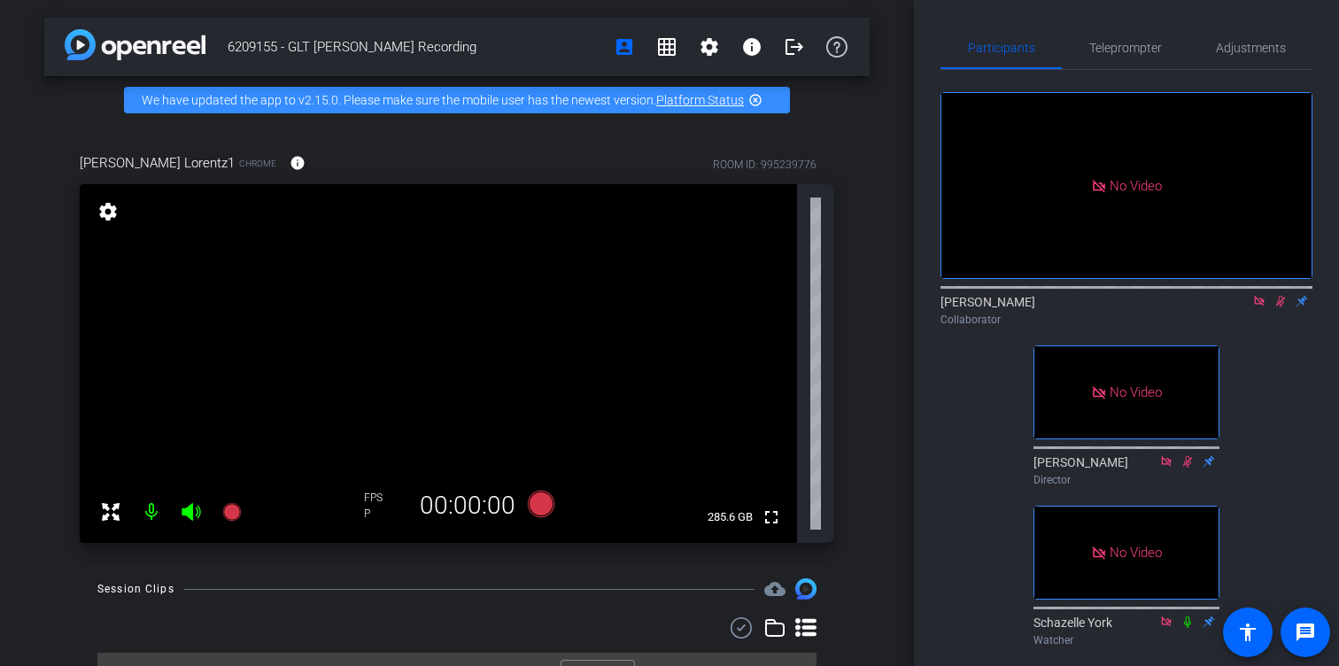
click at [1276, 305] on icon at bounding box center [1281, 302] width 10 height 12
click at [1283, 306] on icon at bounding box center [1281, 301] width 14 height 12
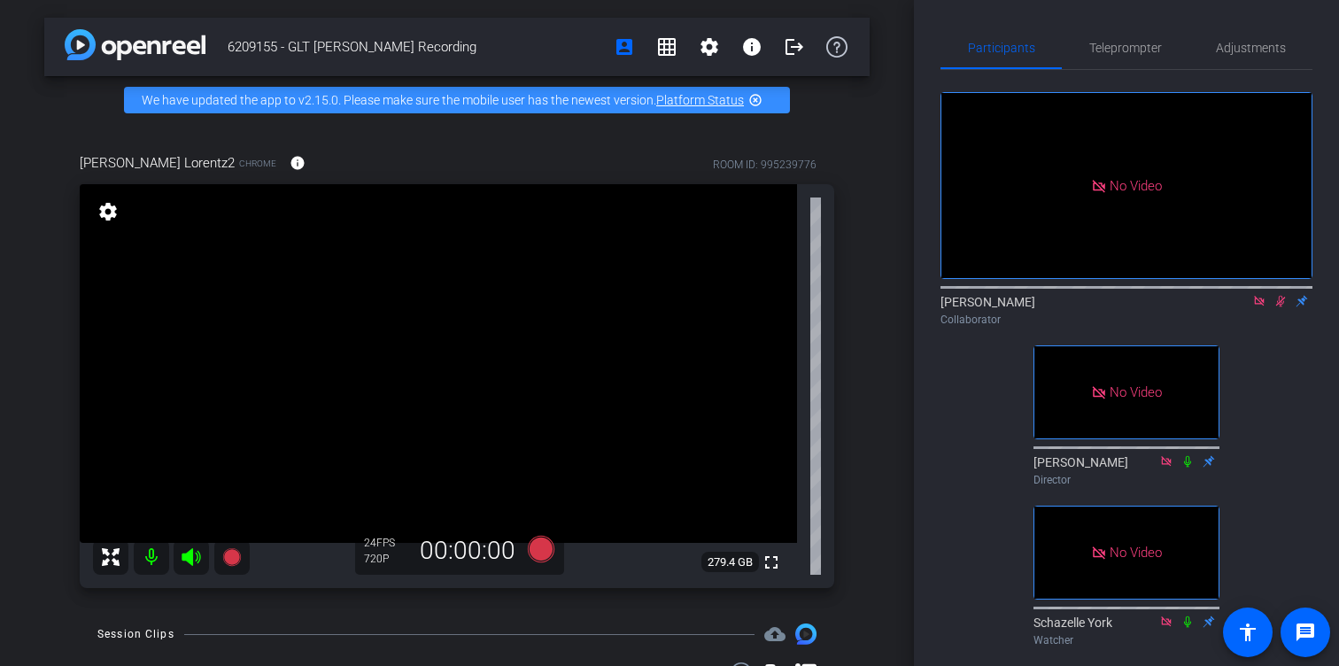
click at [1283, 300] on icon at bounding box center [1281, 301] width 14 height 12
click at [899, 12] on div "6209155 - GLT [PERSON_NAME] Recording account_box grid_on settings info logout …" at bounding box center [457, 333] width 914 height 666
click at [1282, 304] on icon at bounding box center [1280, 302] width 7 height 12
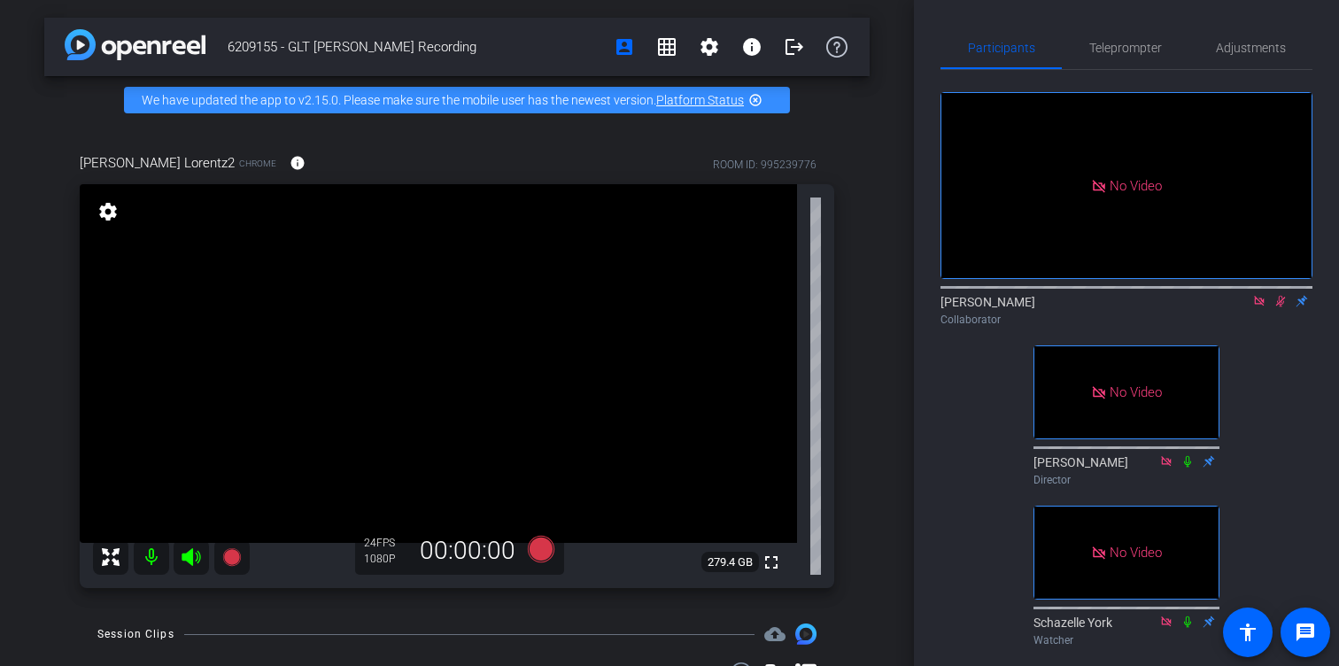
click at [1280, 307] on mat-icon at bounding box center [1280, 301] width 21 height 16
